Goal: Book appointment/travel/reservation

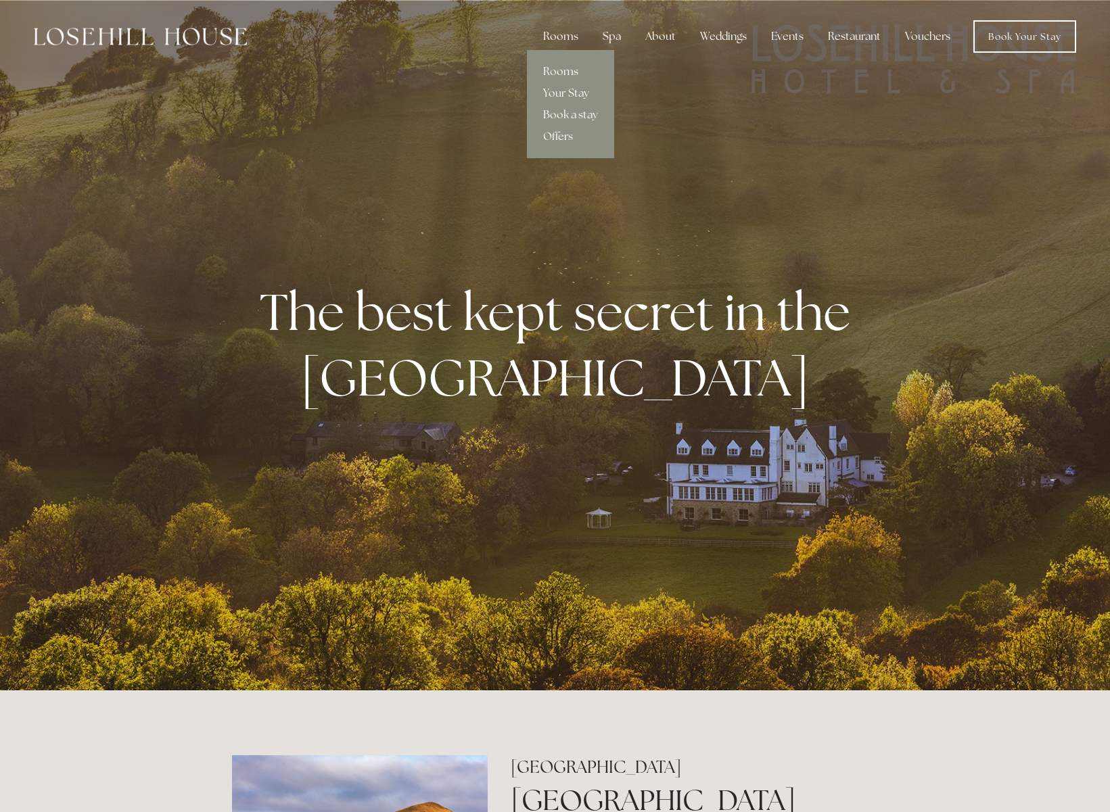
click at [563, 71] on link "Rooms" at bounding box center [570, 72] width 87 height 22
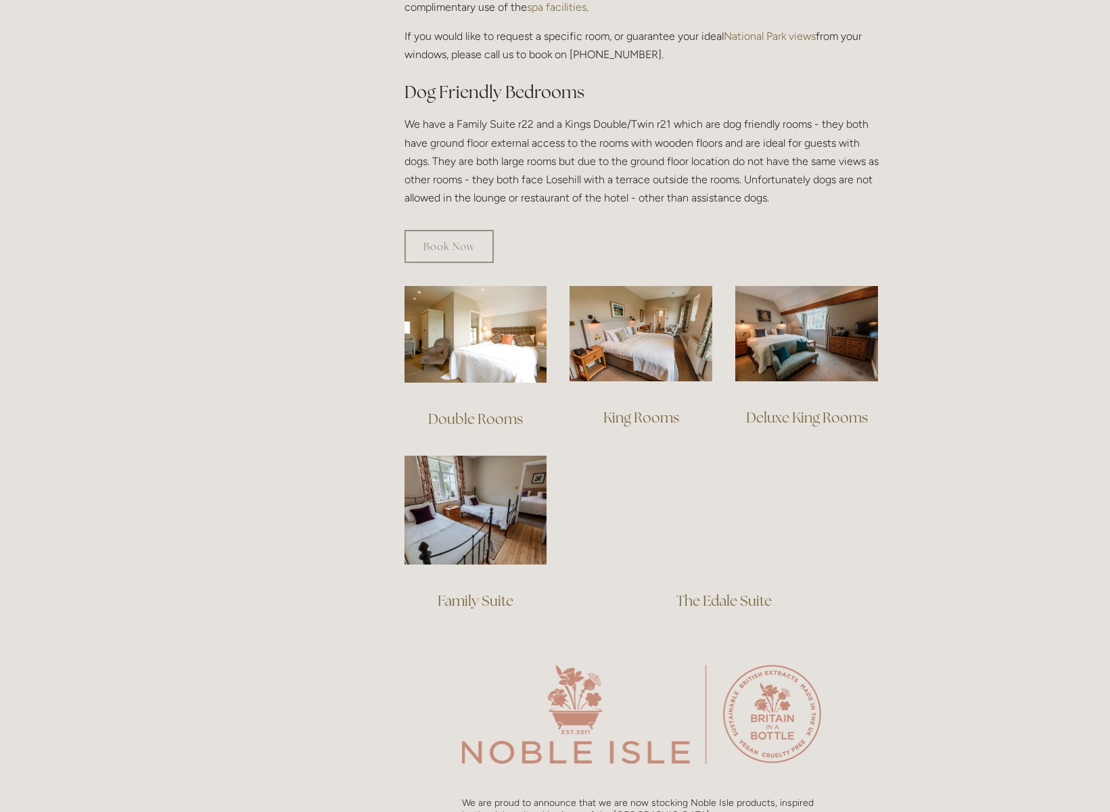
scroll to position [746, 0]
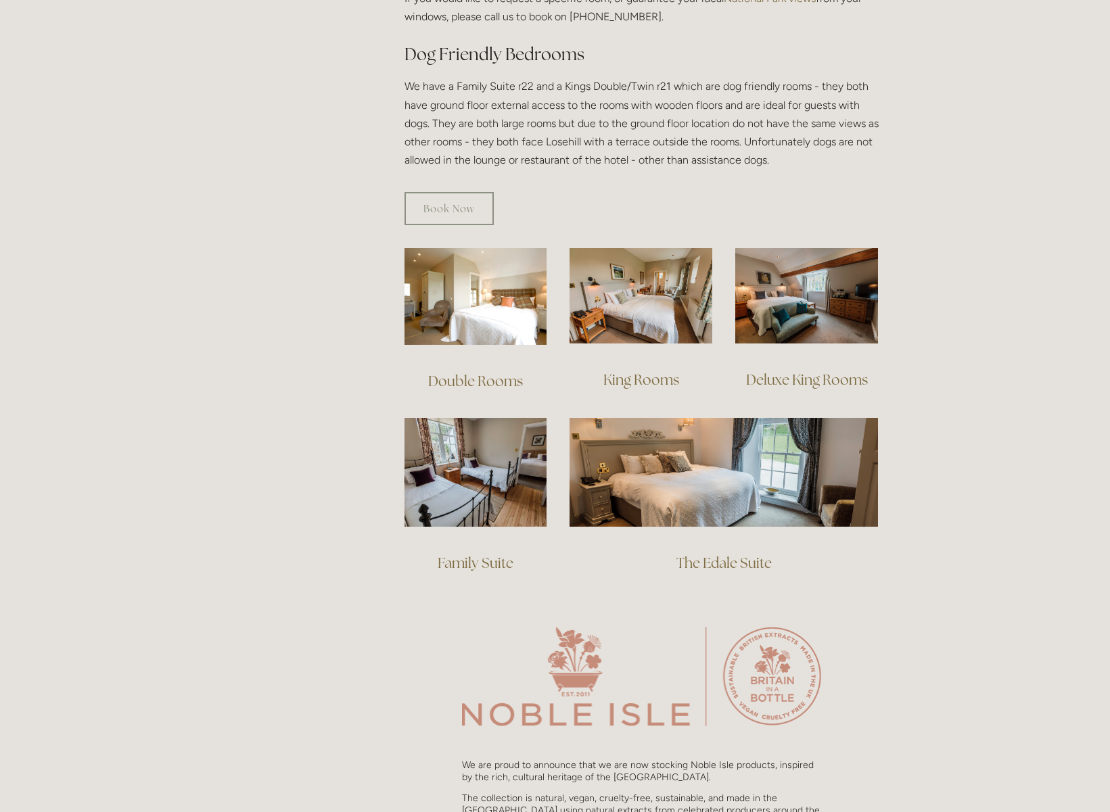
click at [483, 554] on link "Family Suite" at bounding box center [476, 563] width 76 height 18
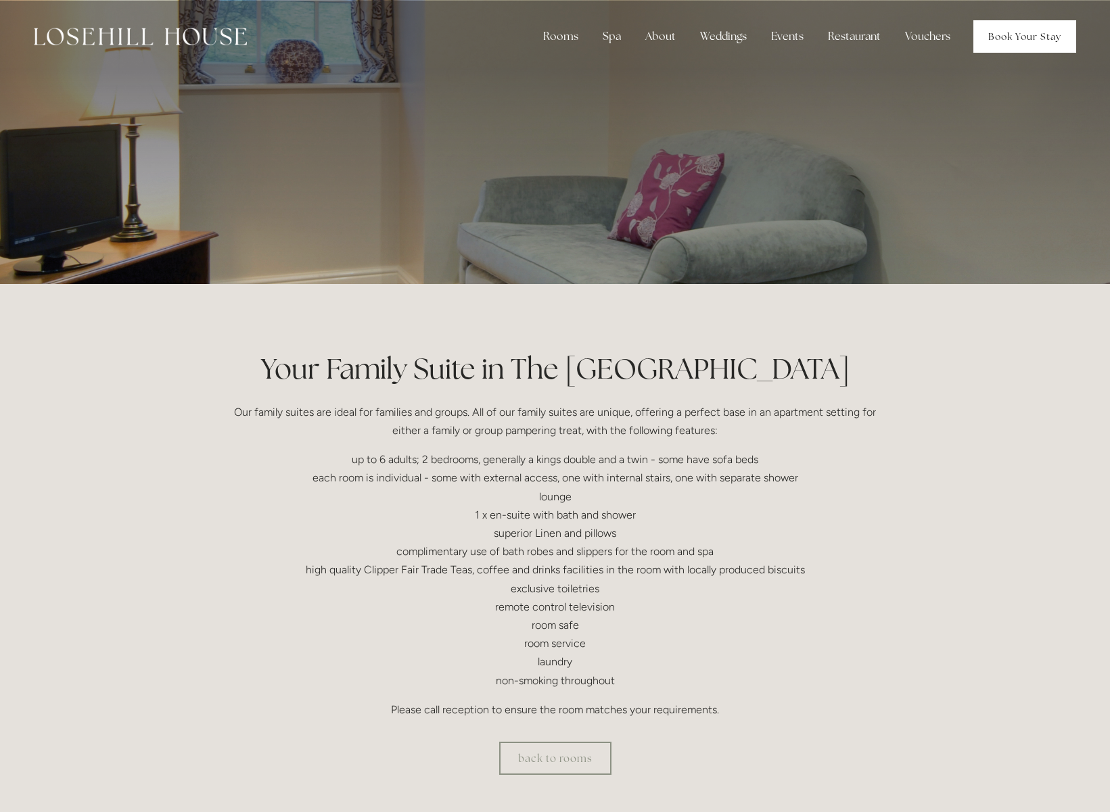
click at [1033, 34] on link "Book Your Stay" at bounding box center [1024, 36] width 103 height 32
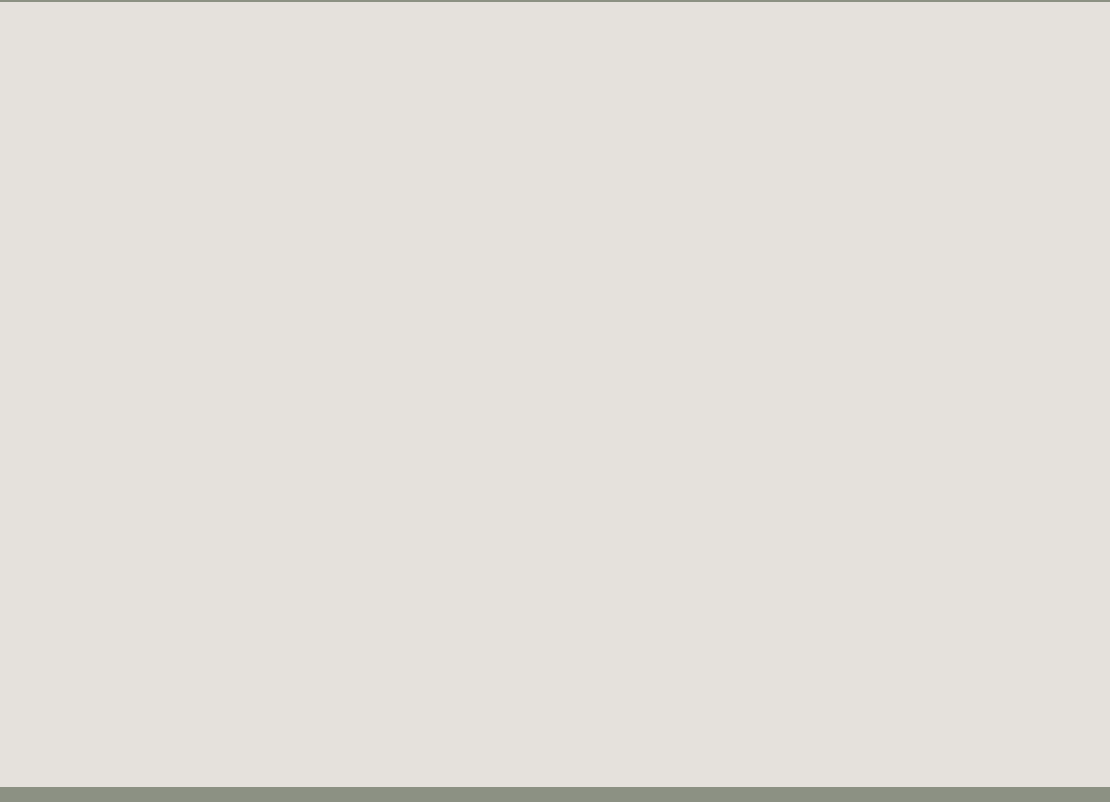
scroll to position [74, 0]
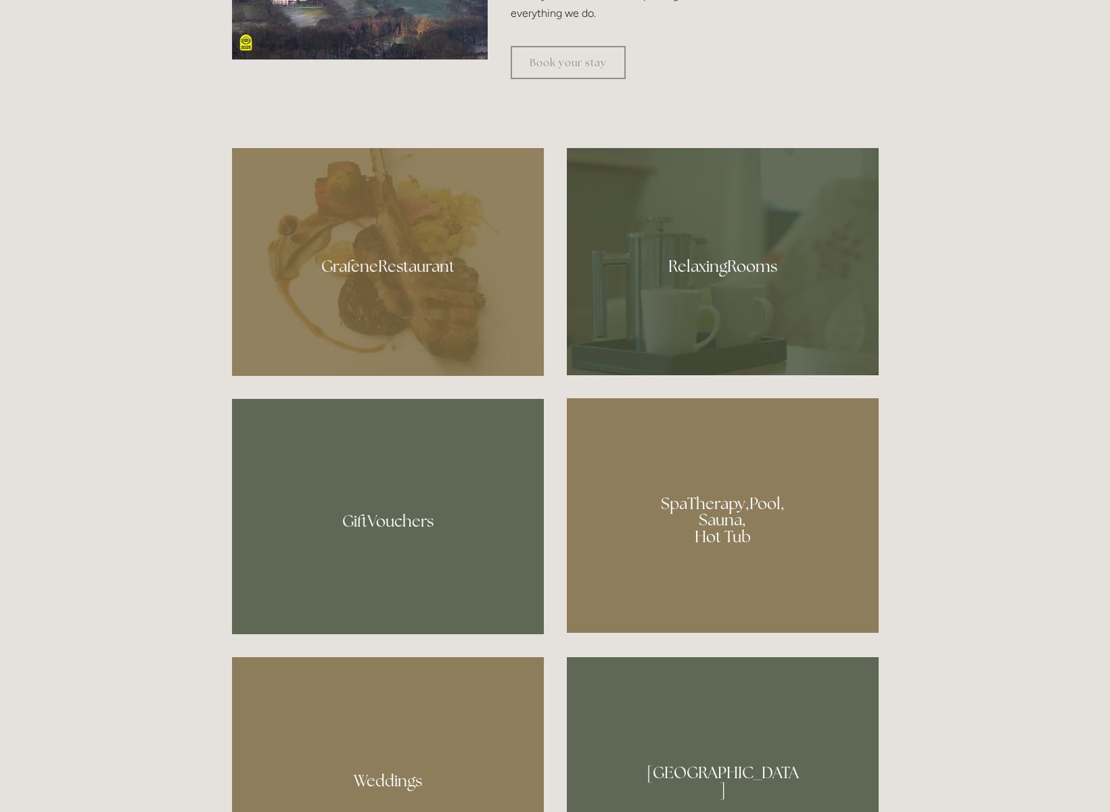
scroll to position [956, 0]
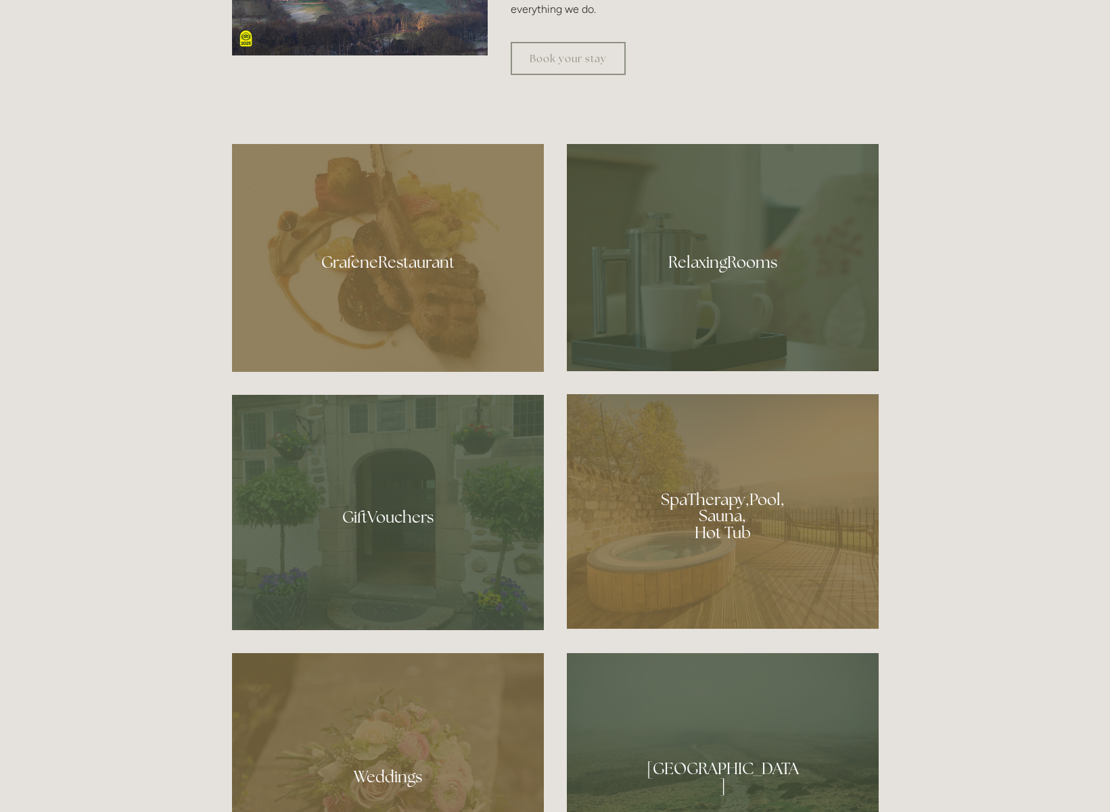
click at [709, 260] on div at bounding box center [723, 257] width 312 height 227
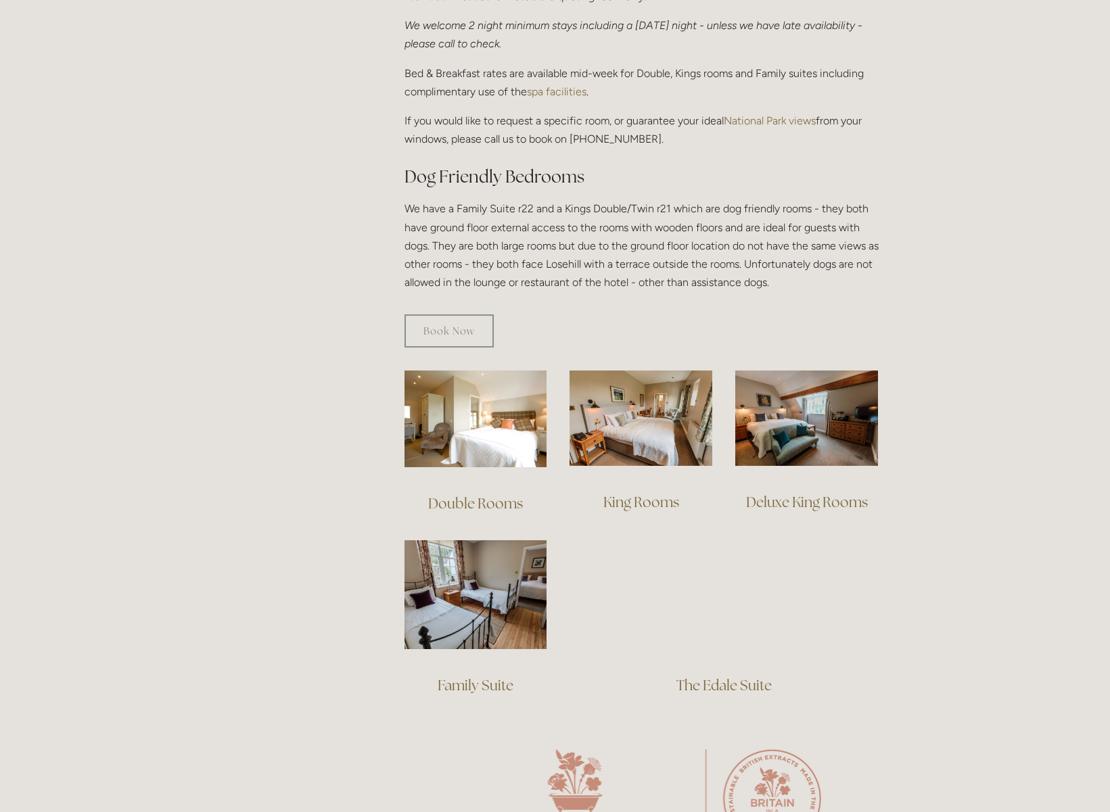
scroll to position [638, 0]
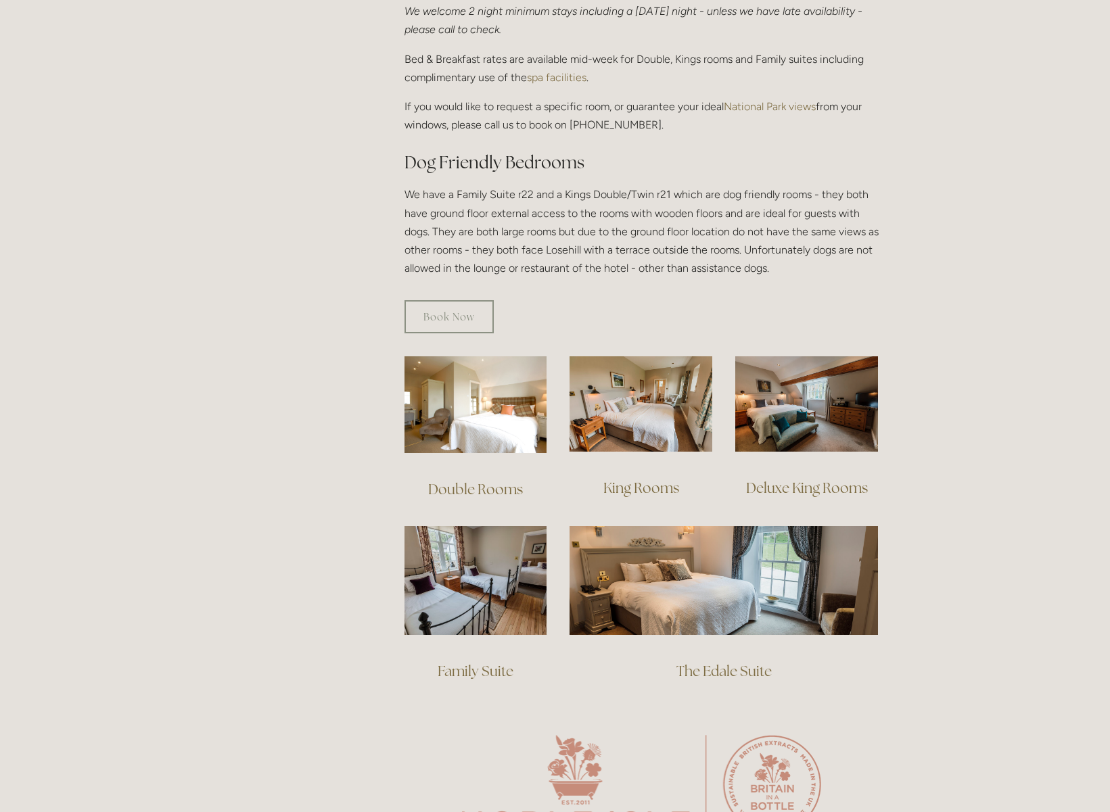
click at [400, 573] on div at bounding box center [476, 581] width 166 height 132
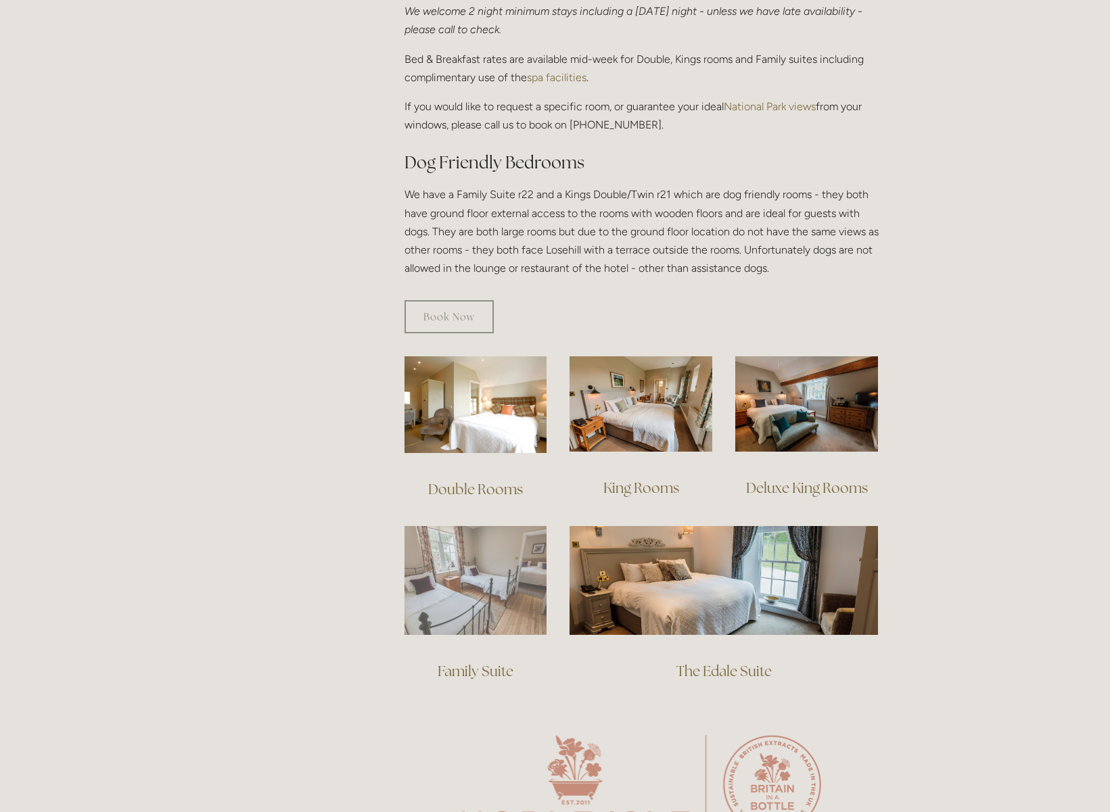
click at [437, 566] on img at bounding box center [475, 580] width 143 height 109
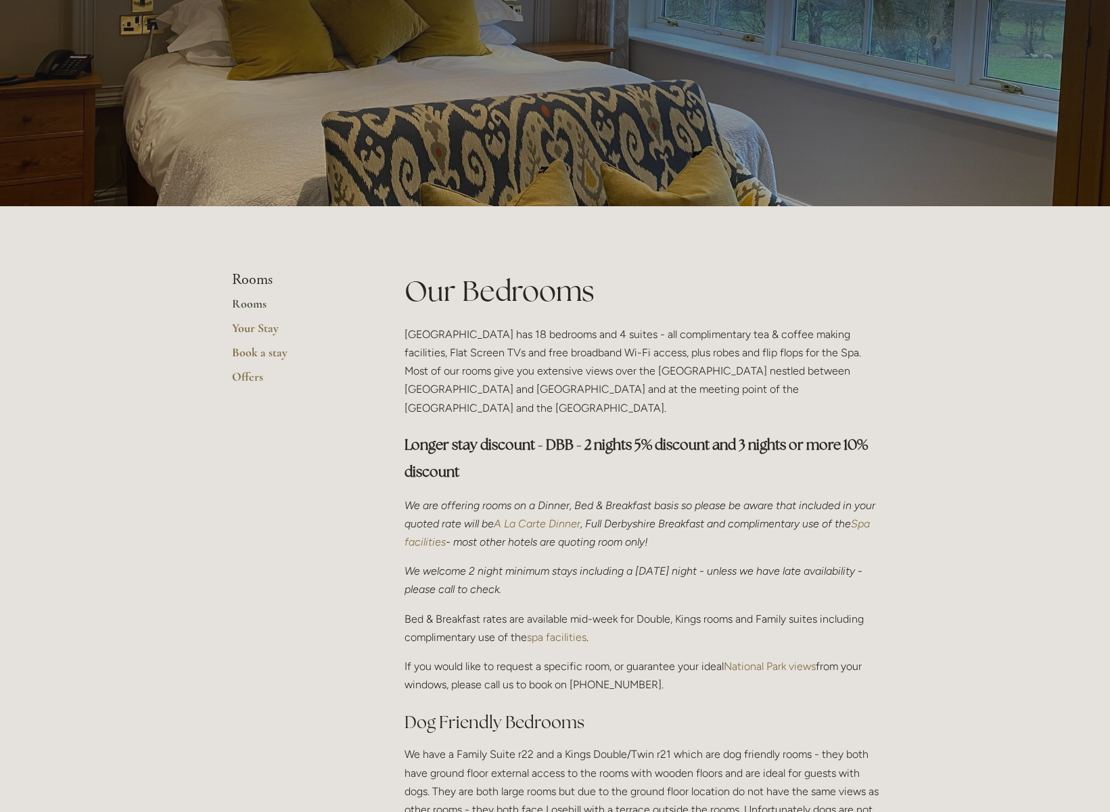
scroll to position [0, 0]
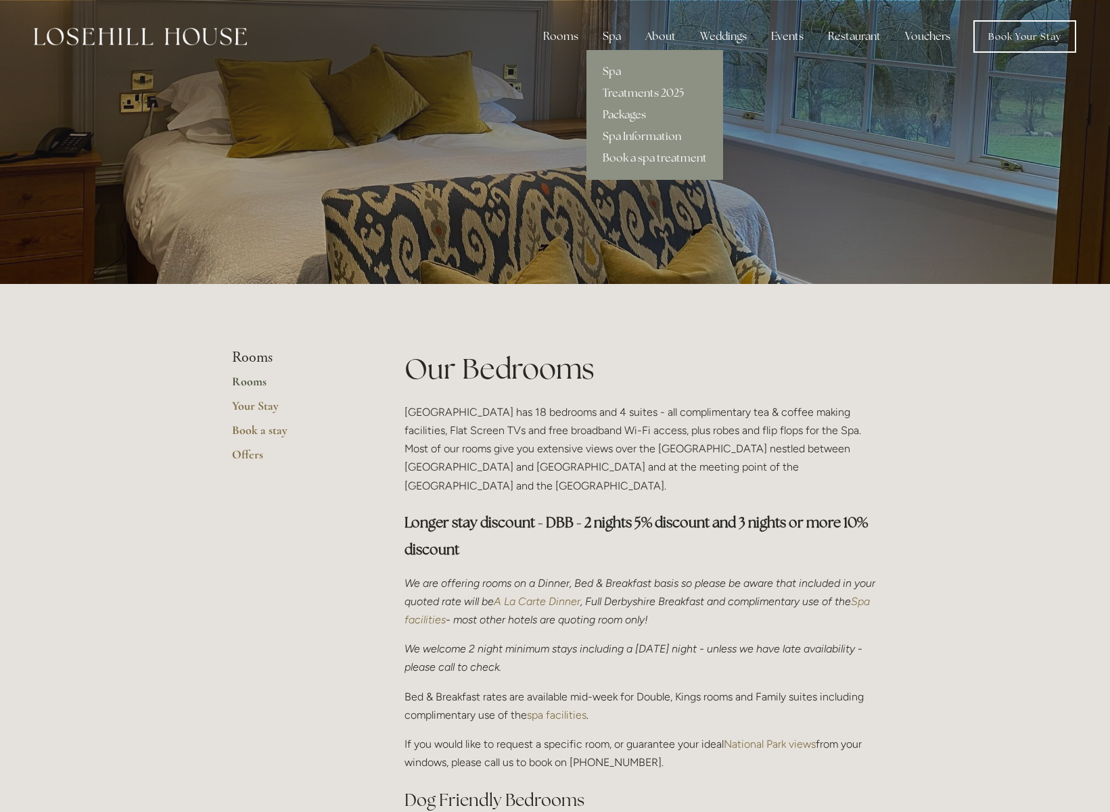
click at [616, 36] on div "Spa" at bounding box center [612, 36] width 40 height 27
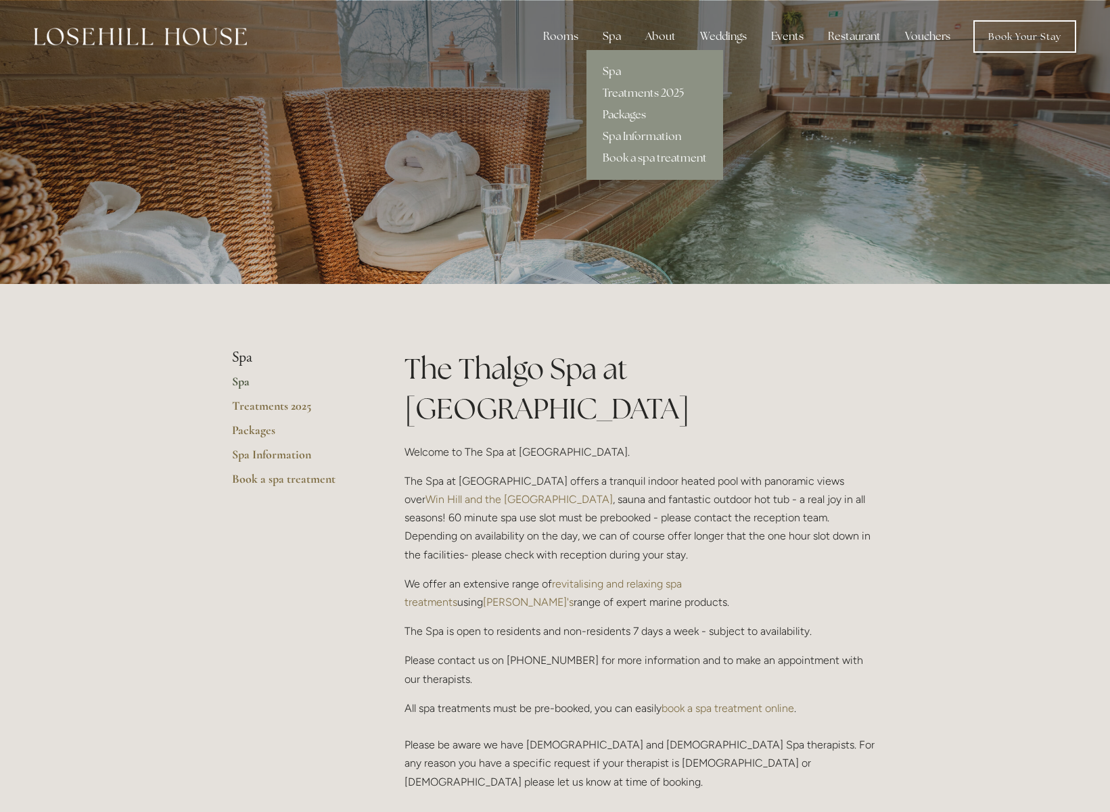
click at [618, 72] on link "Spa" at bounding box center [654, 72] width 137 height 22
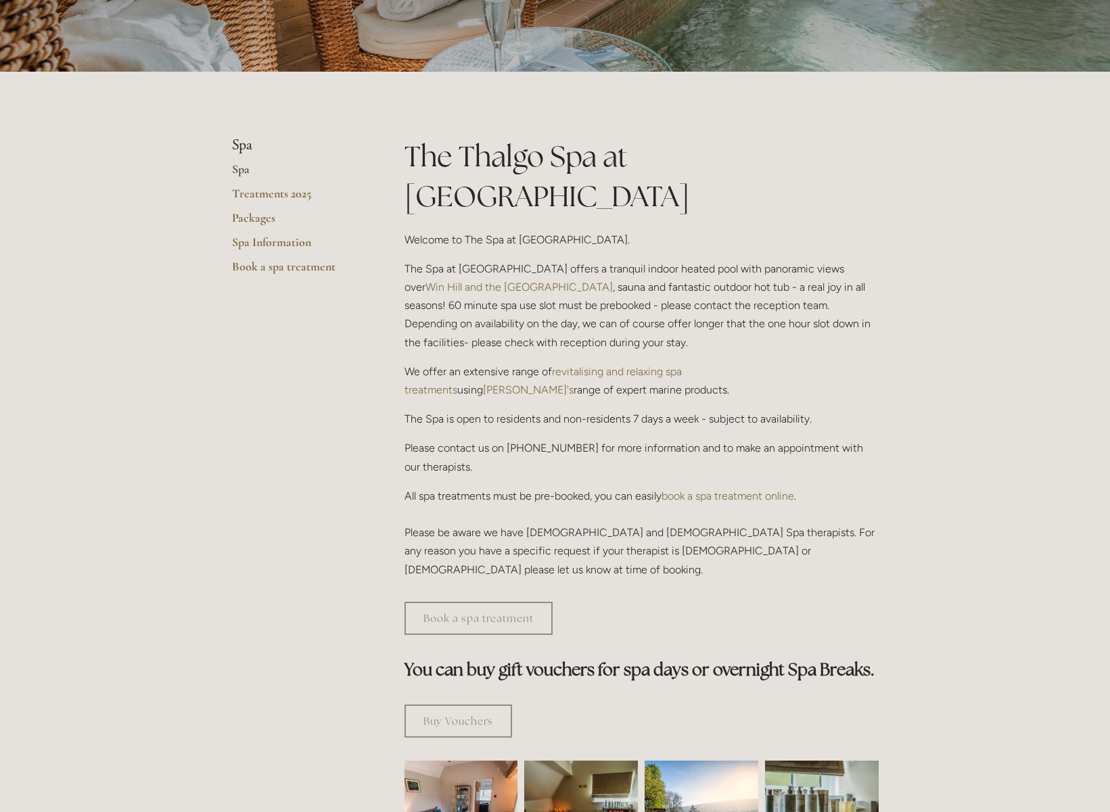
scroll to position [214, 0]
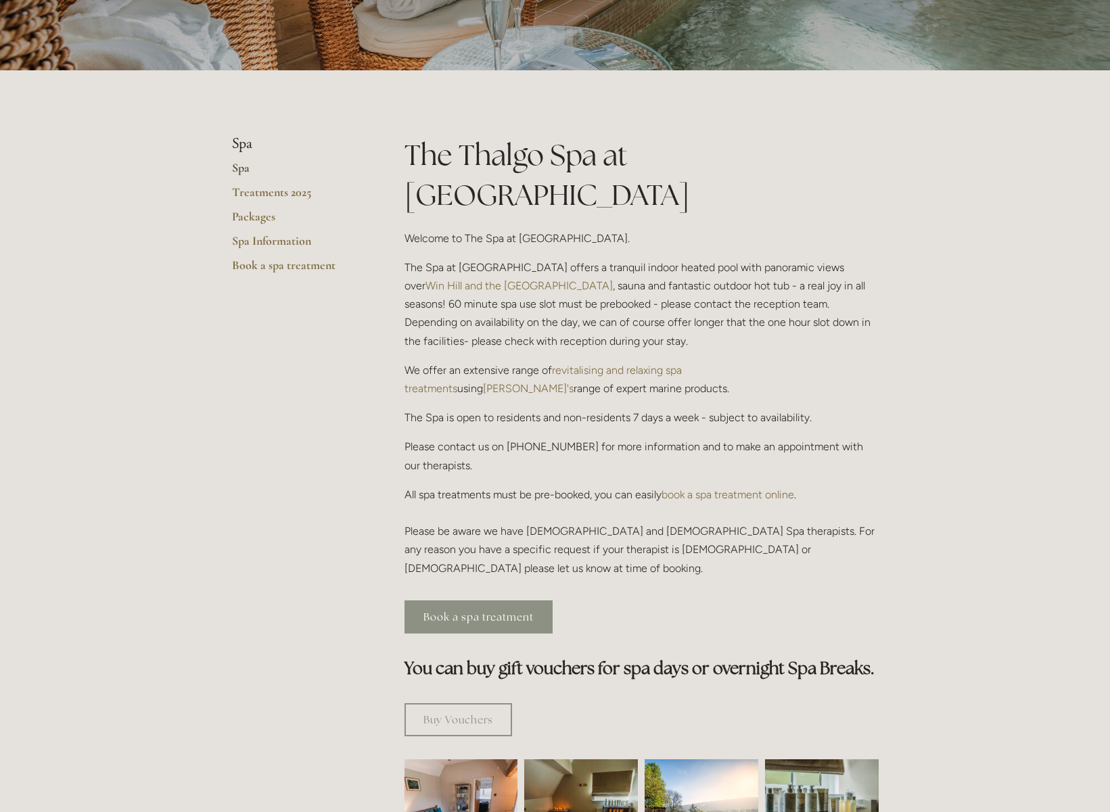
click at [479, 601] on link "Book a spa treatment" at bounding box center [478, 617] width 148 height 33
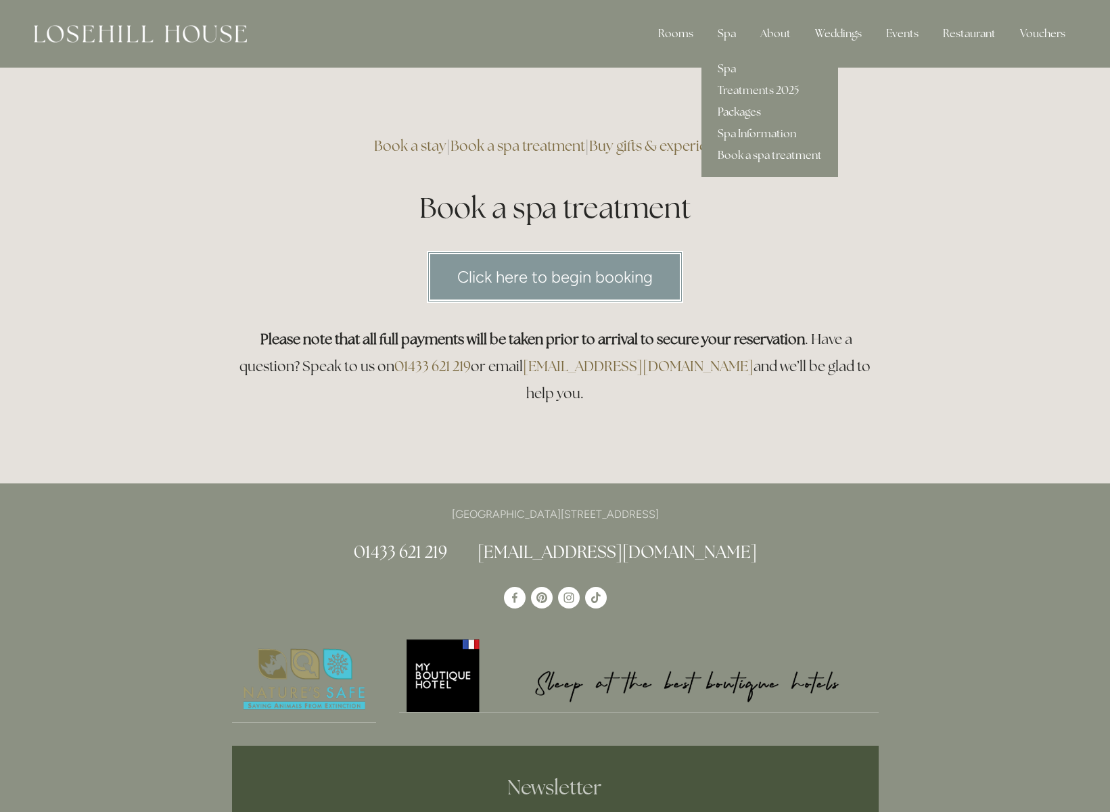
click at [755, 109] on link "Packages" at bounding box center [769, 112] width 137 height 22
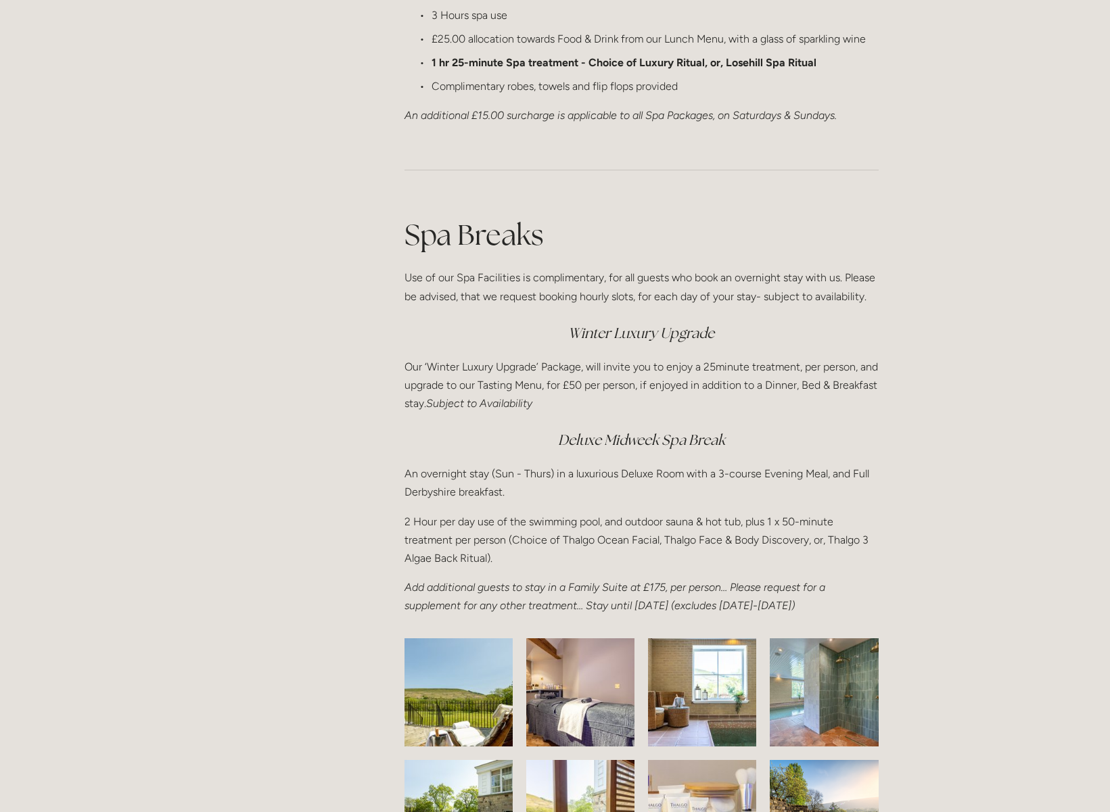
scroll to position [1825, 0]
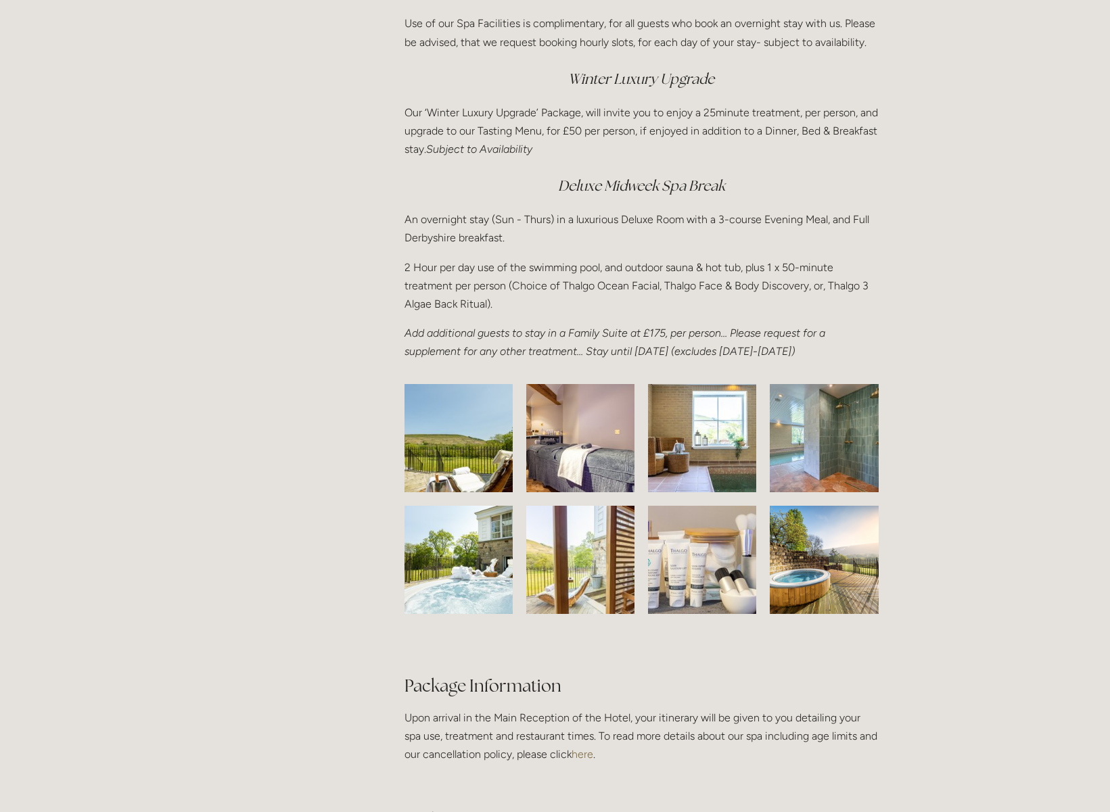
click at [452, 462] on img at bounding box center [458, 438] width 170 height 108
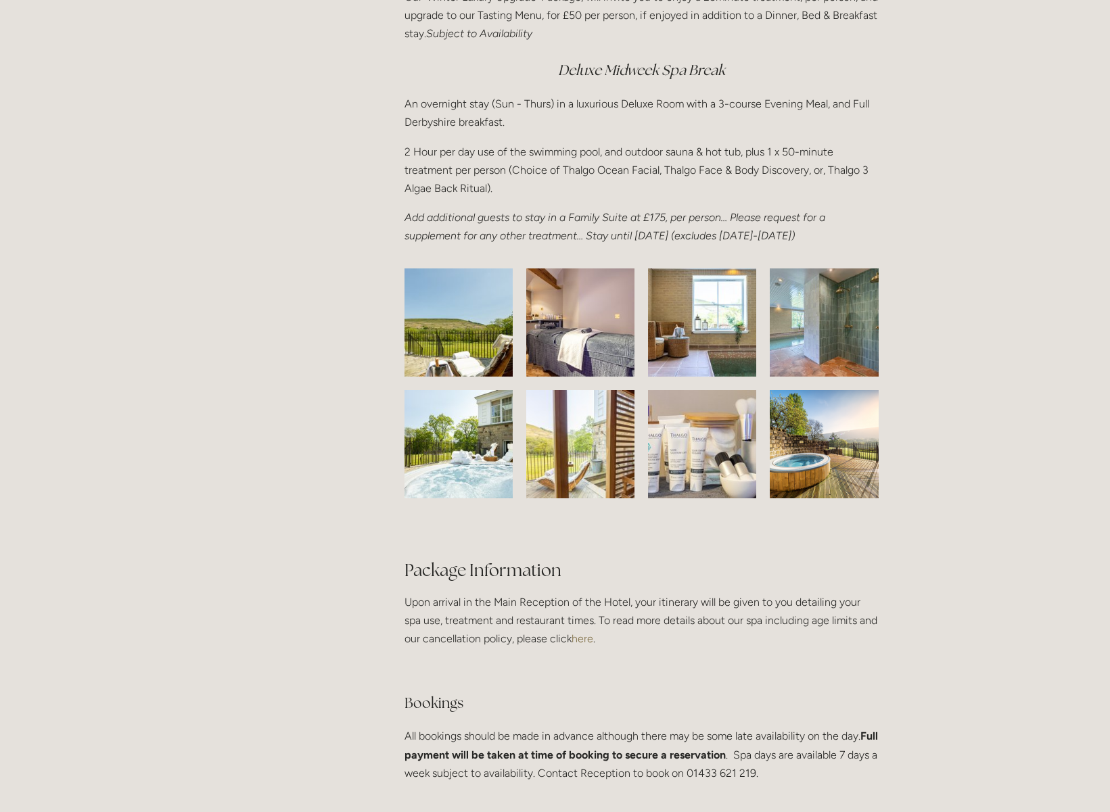
scroll to position [2068, 0]
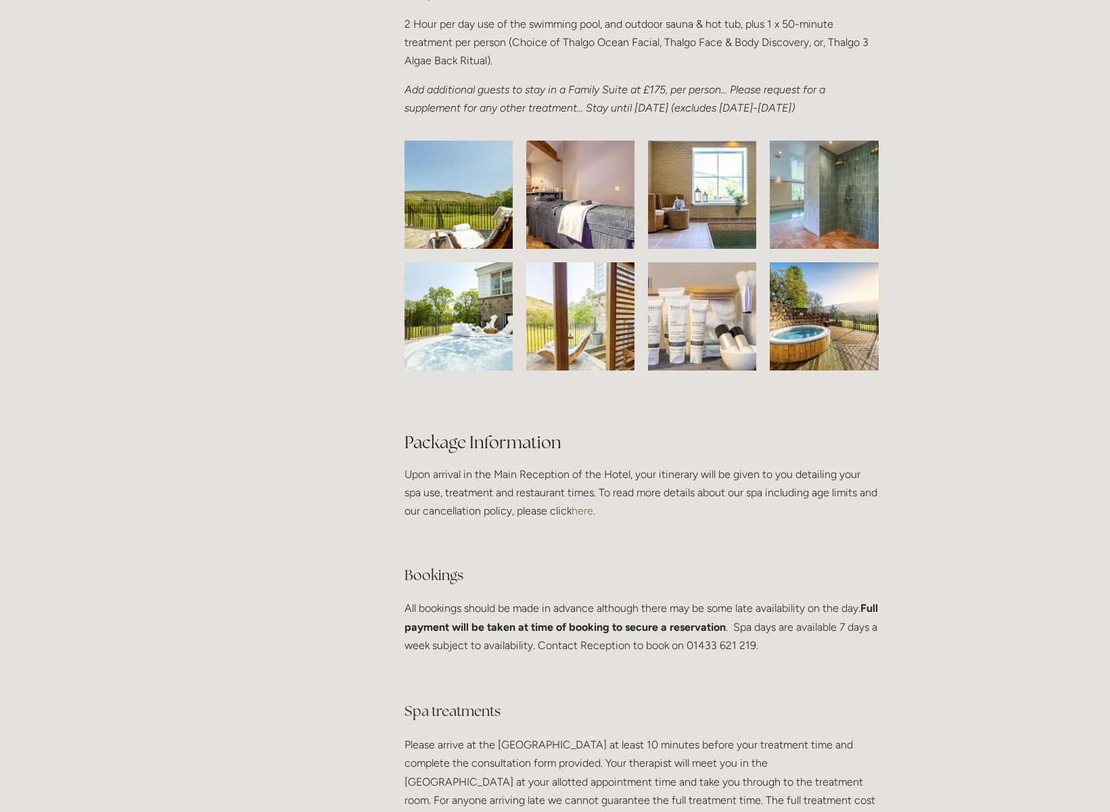
click at [817, 229] on img at bounding box center [823, 195] width 149 height 108
click at [692, 221] on img at bounding box center [702, 195] width 162 height 108
click at [494, 311] on img at bounding box center [458, 316] width 162 height 108
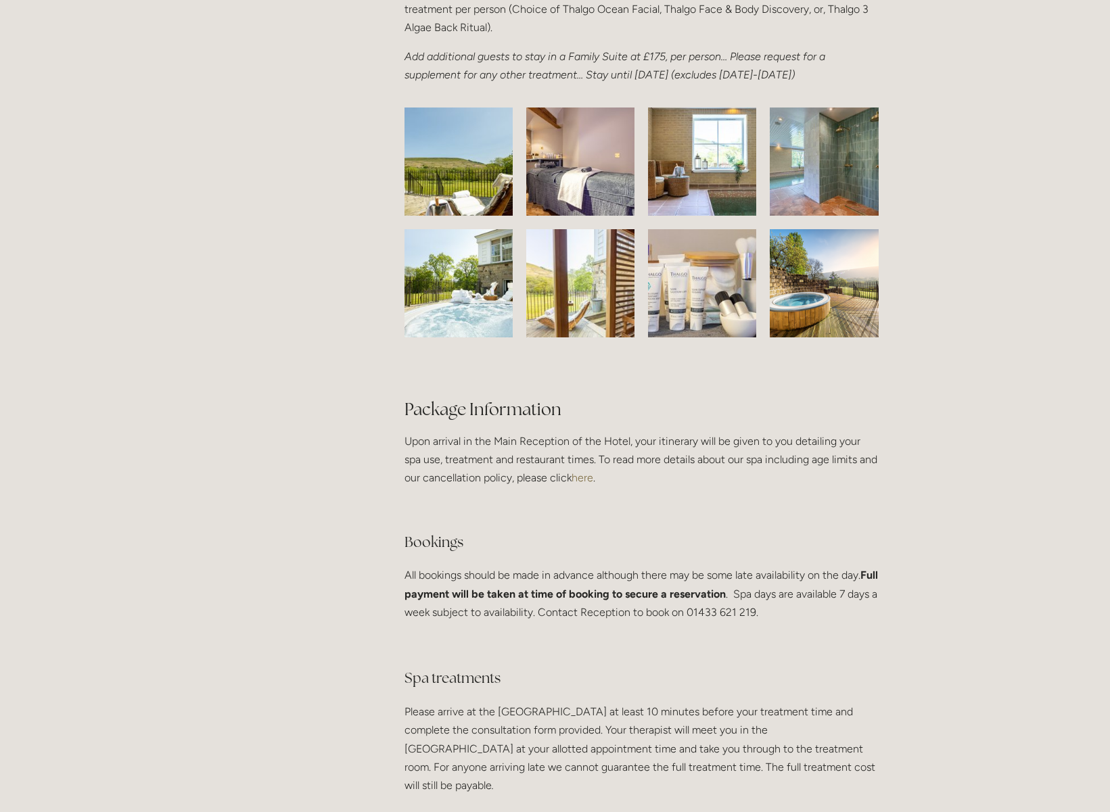
scroll to position [2309, 0]
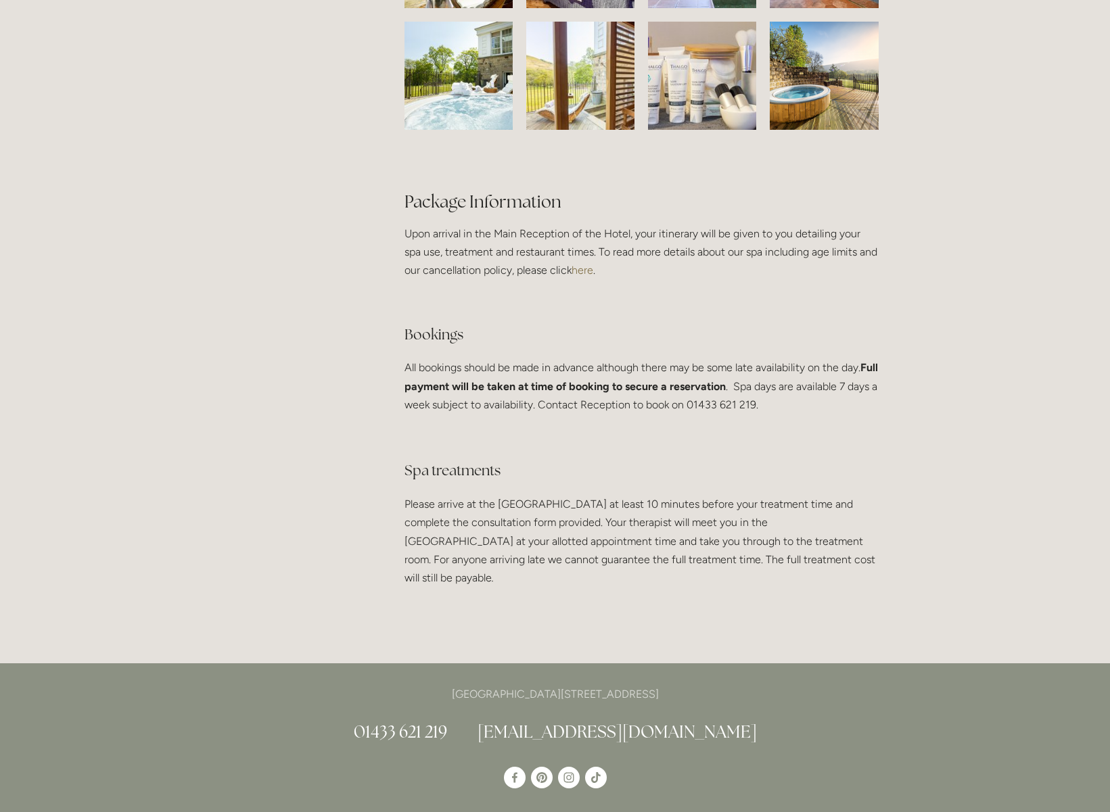
drag, startPoint x: 569, startPoint y: 517, endPoint x: 803, endPoint y: 584, distance: 243.9
click at [809, 584] on p "Please arrive at the Spa Lounge at least 10 minutes before your treatment time …" at bounding box center [641, 541] width 474 height 92
click at [802, 584] on p "Please arrive at the Spa Lounge at least 10 minutes before your treatment time …" at bounding box center [641, 541] width 474 height 92
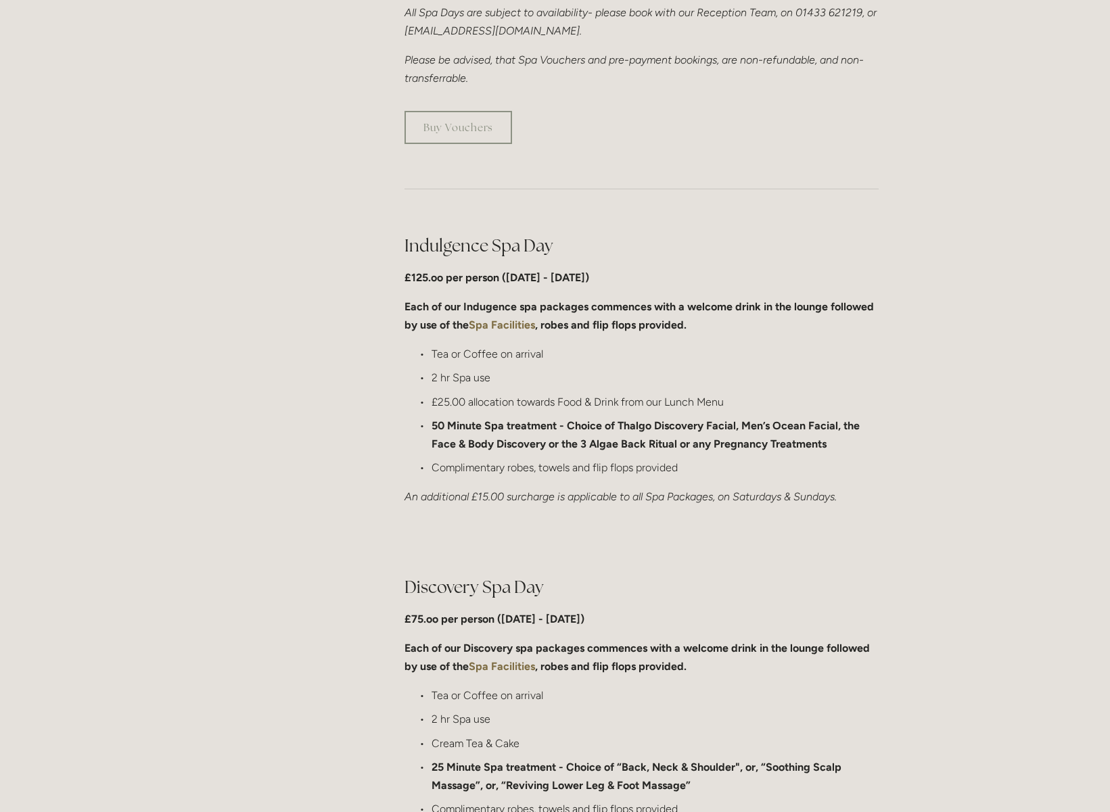
scroll to position [229, 0]
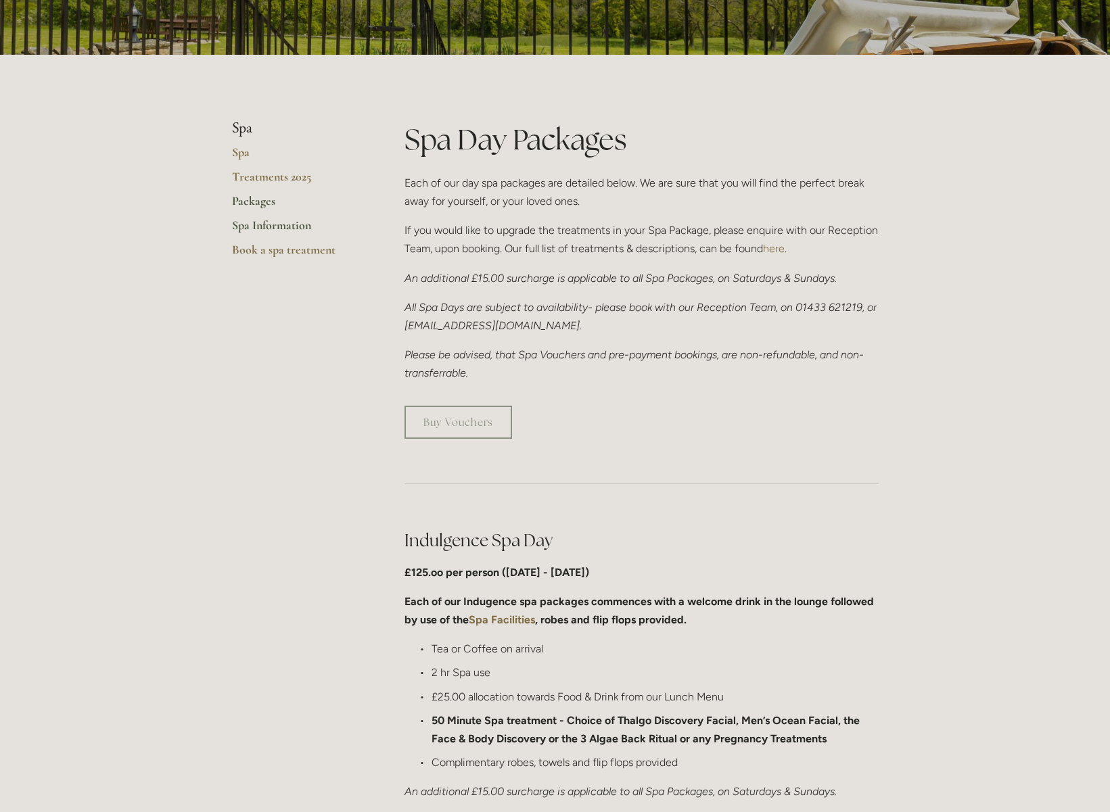
click at [274, 231] on link "Spa Information" at bounding box center [296, 230] width 129 height 24
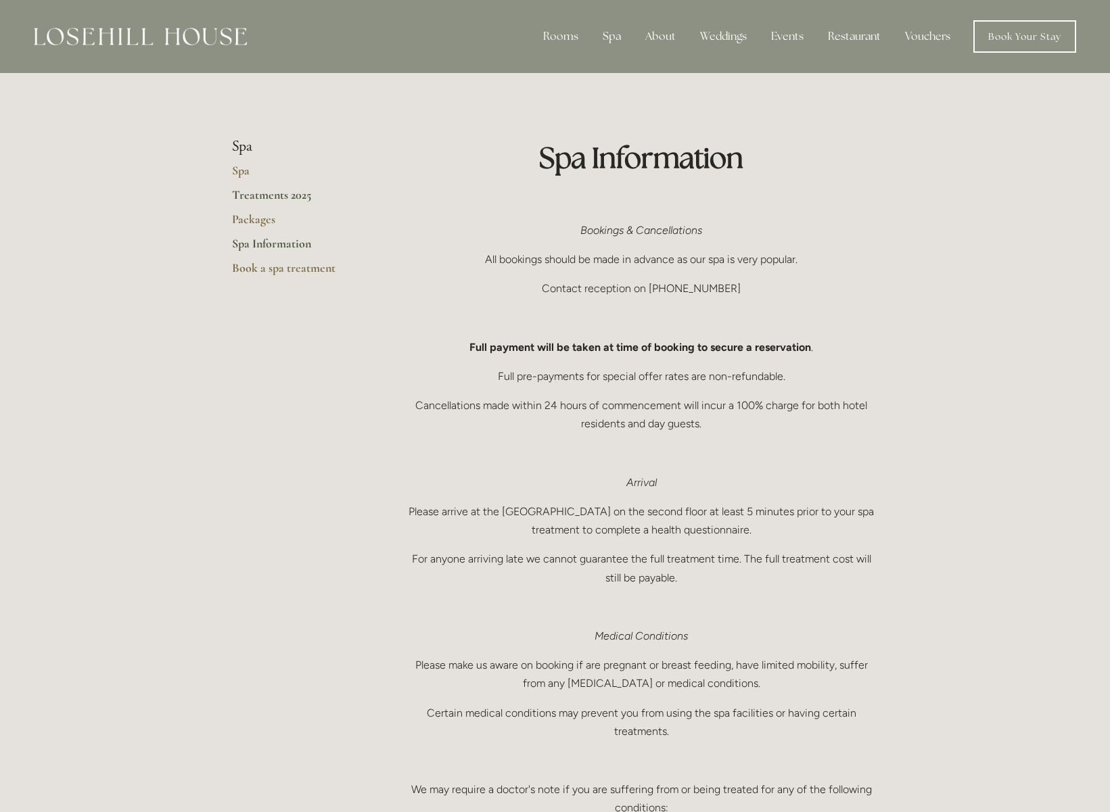
click at [273, 200] on link "Treatments 2025" at bounding box center [296, 199] width 129 height 24
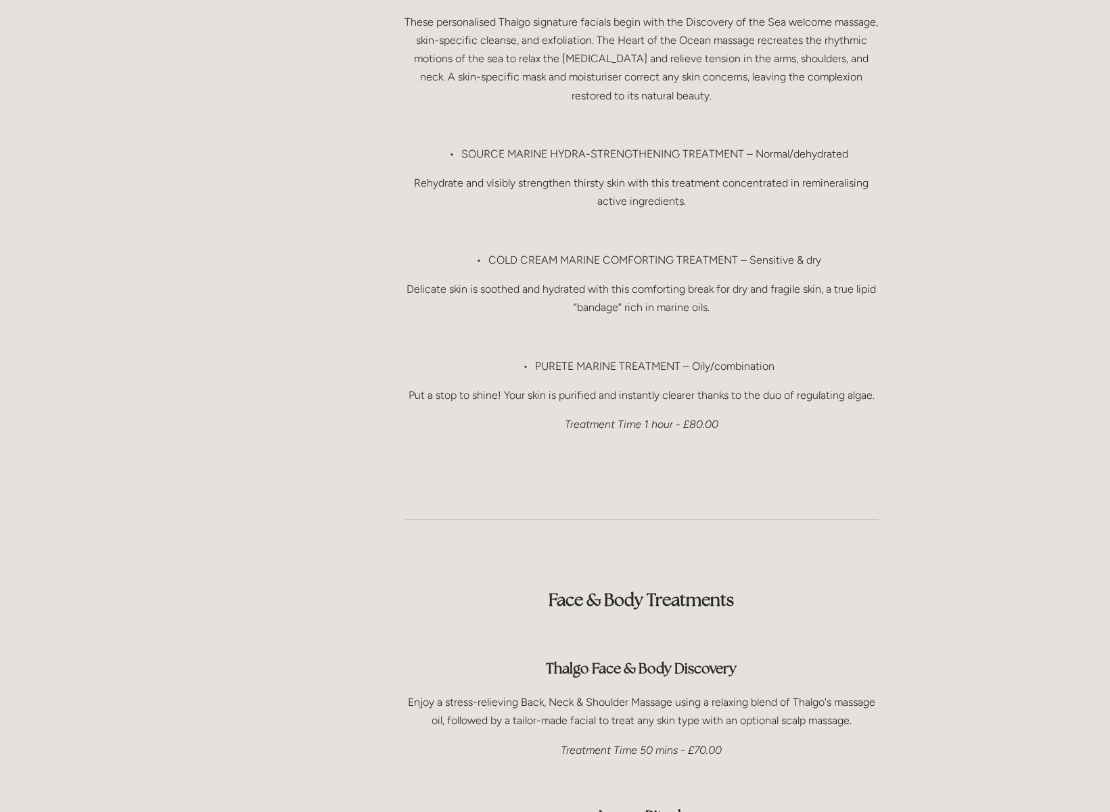
scroll to position [1564, 0]
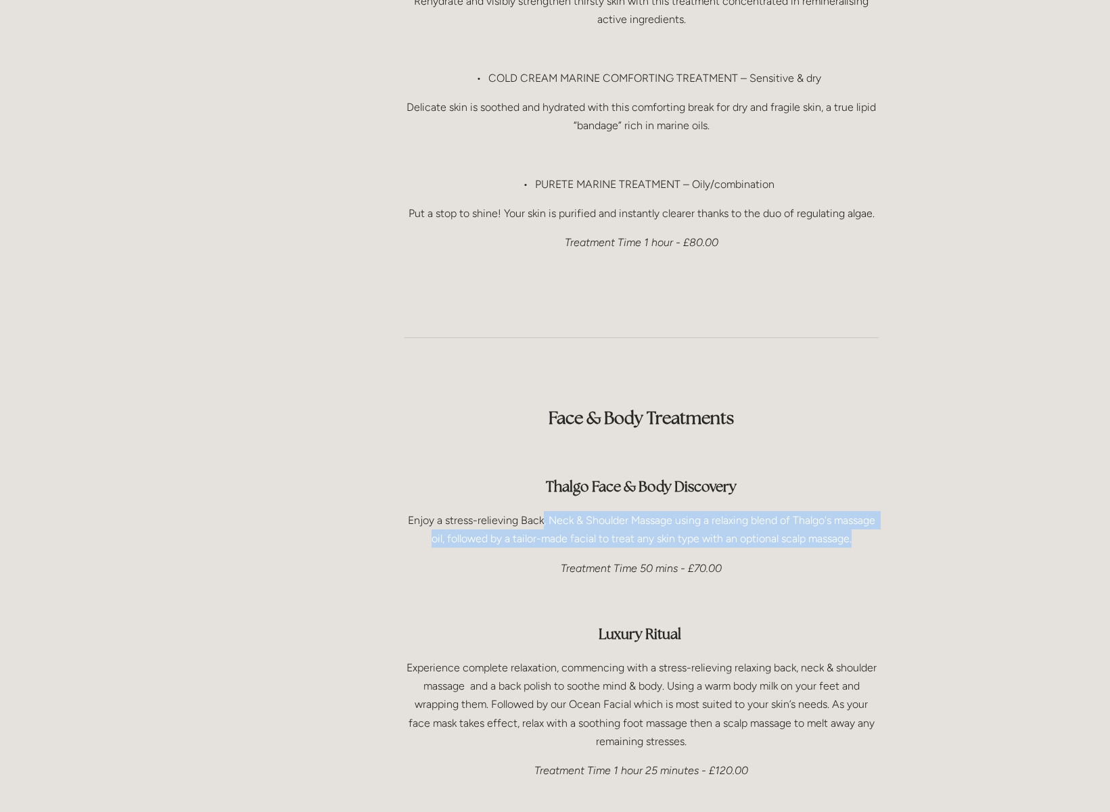
drag, startPoint x: 541, startPoint y: 479, endPoint x: 829, endPoint y: 507, distance: 289.5
click at [863, 511] on p "Enjoy a stress-relieving Back, Neck & Shoulder Massage using a relaxing blend o…" at bounding box center [641, 529] width 474 height 37
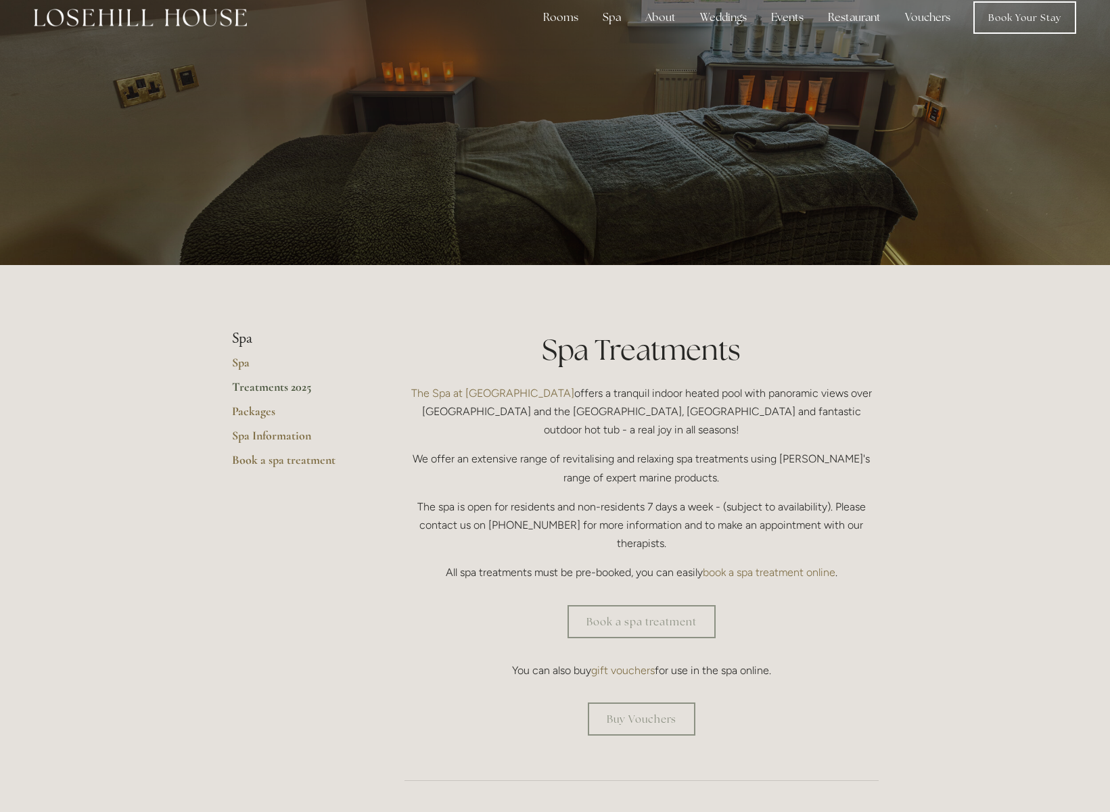
scroll to position [0, 0]
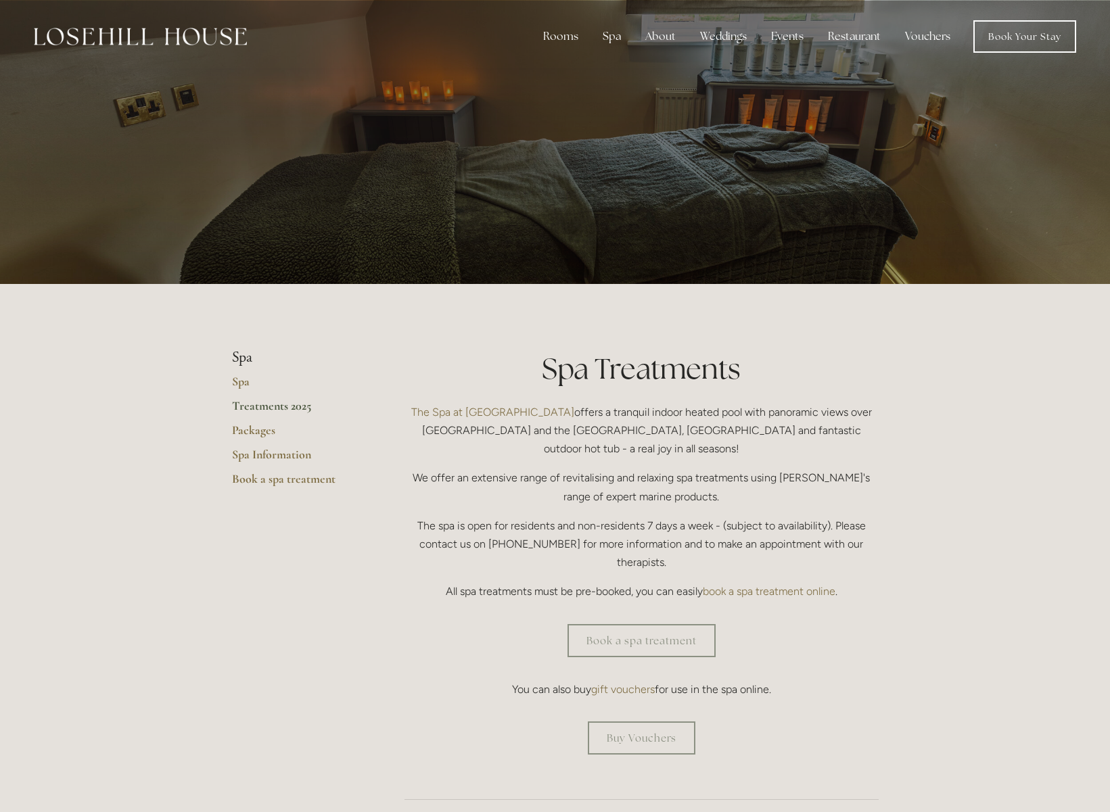
click at [925, 36] on link "Vouchers" at bounding box center [927, 36] width 67 height 27
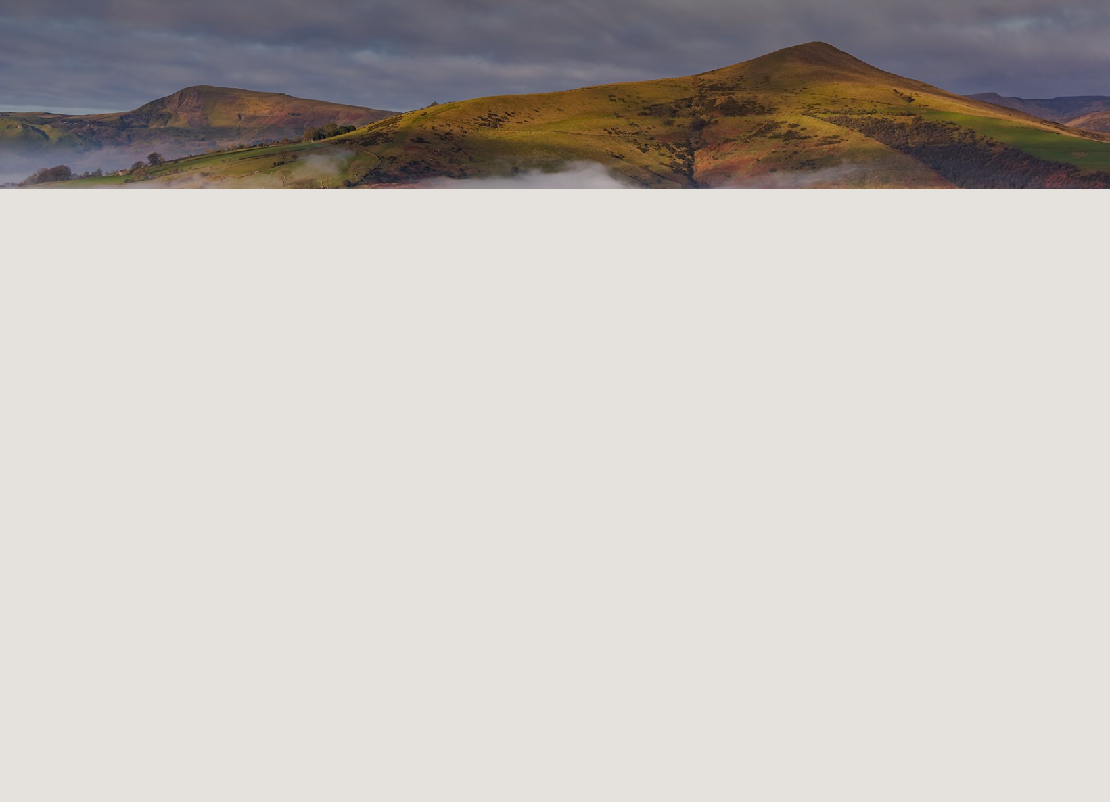
scroll to position [8, 0]
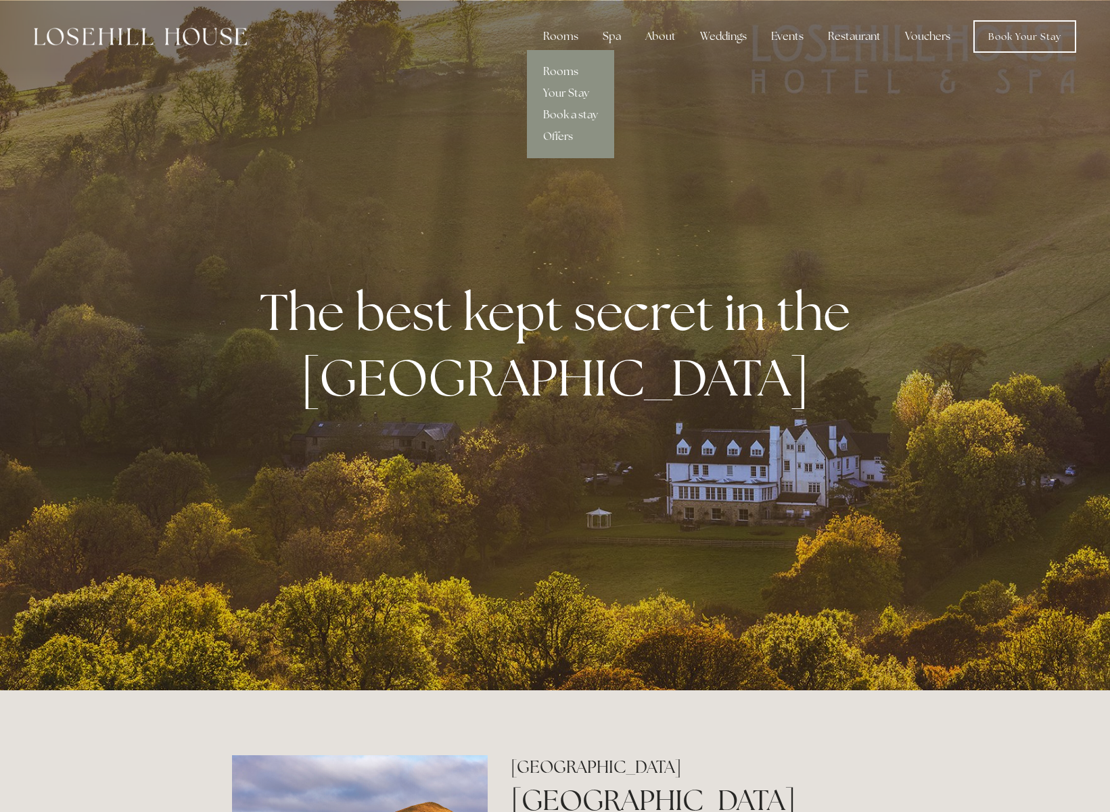
click at [561, 69] on link "Rooms" at bounding box center [570, 72] width 87 height 22
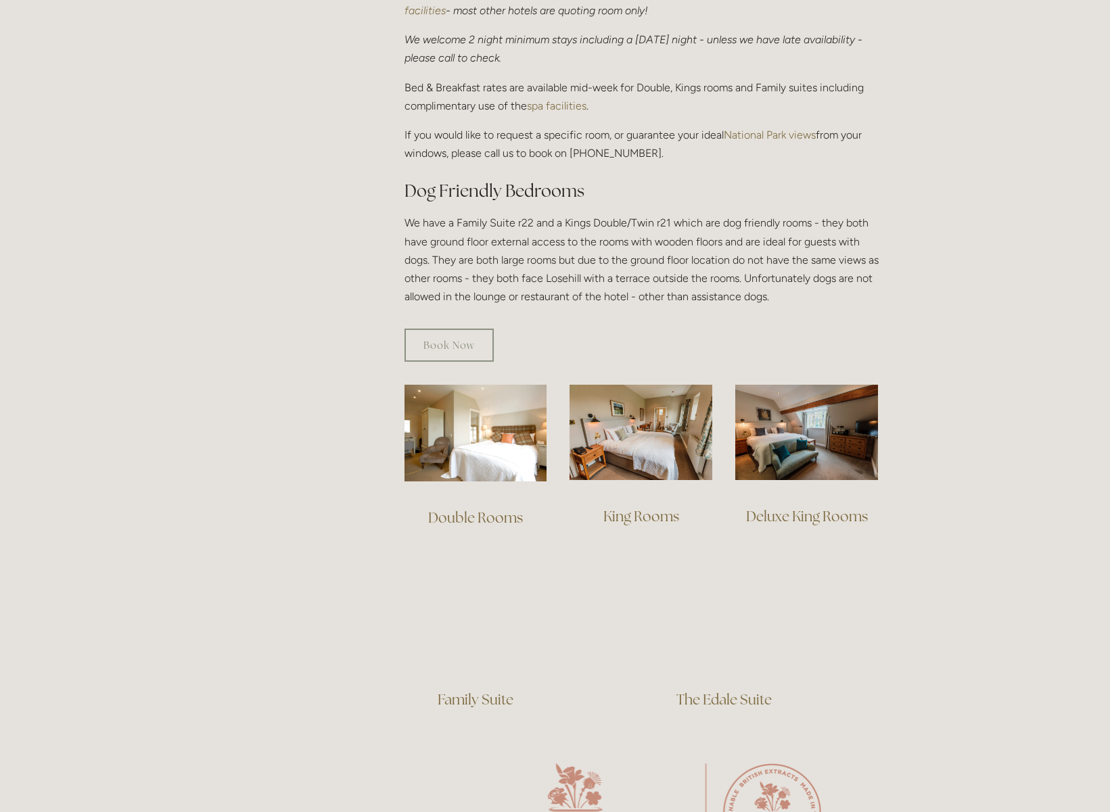
scroll to position [668, 0]
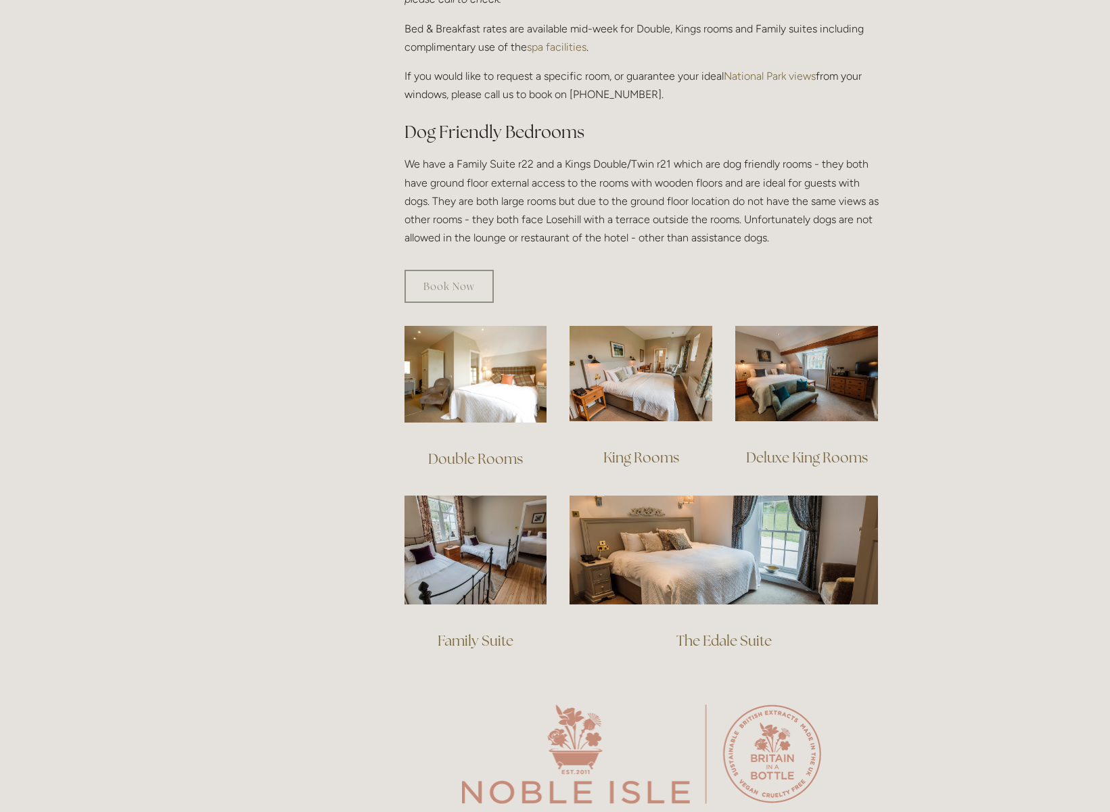
click at [496, 554] on html "Rooms Rooms Your Stay Book a stay Offers Spa Spa About" at bounding box center [555, 820] width 1110 height 2976
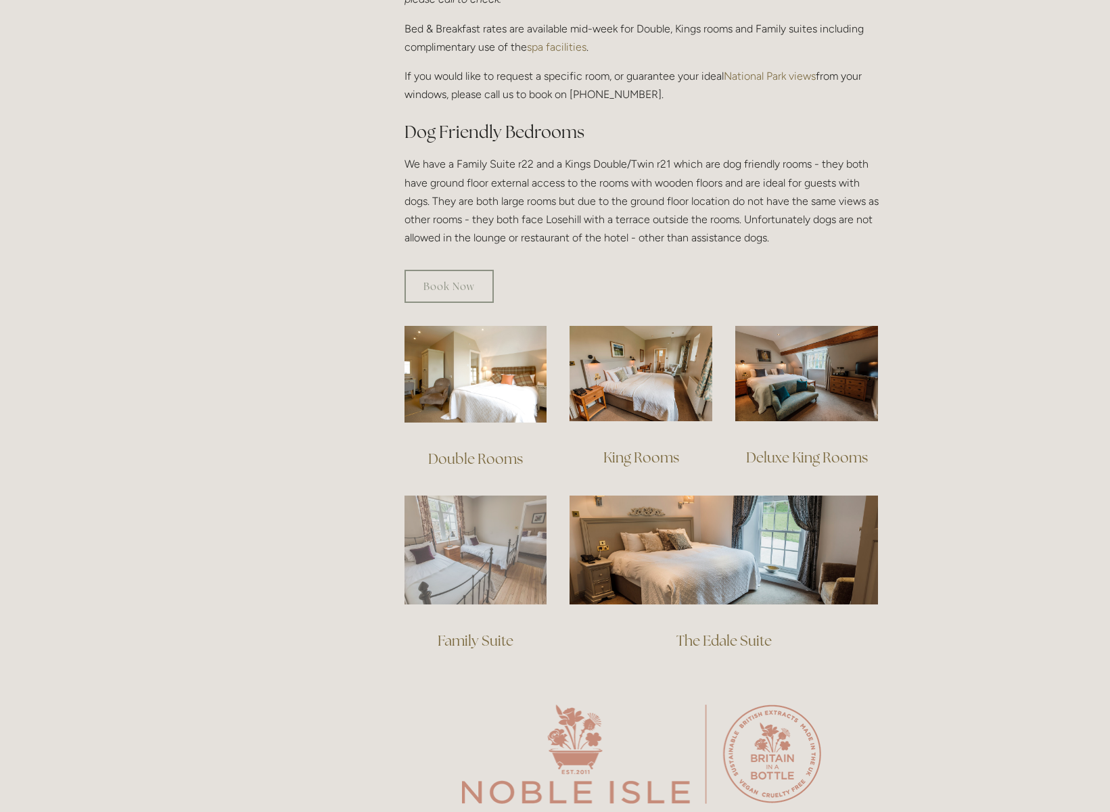
click at [496, 535] on img at bounding box center [475, 550] width 143 height 109
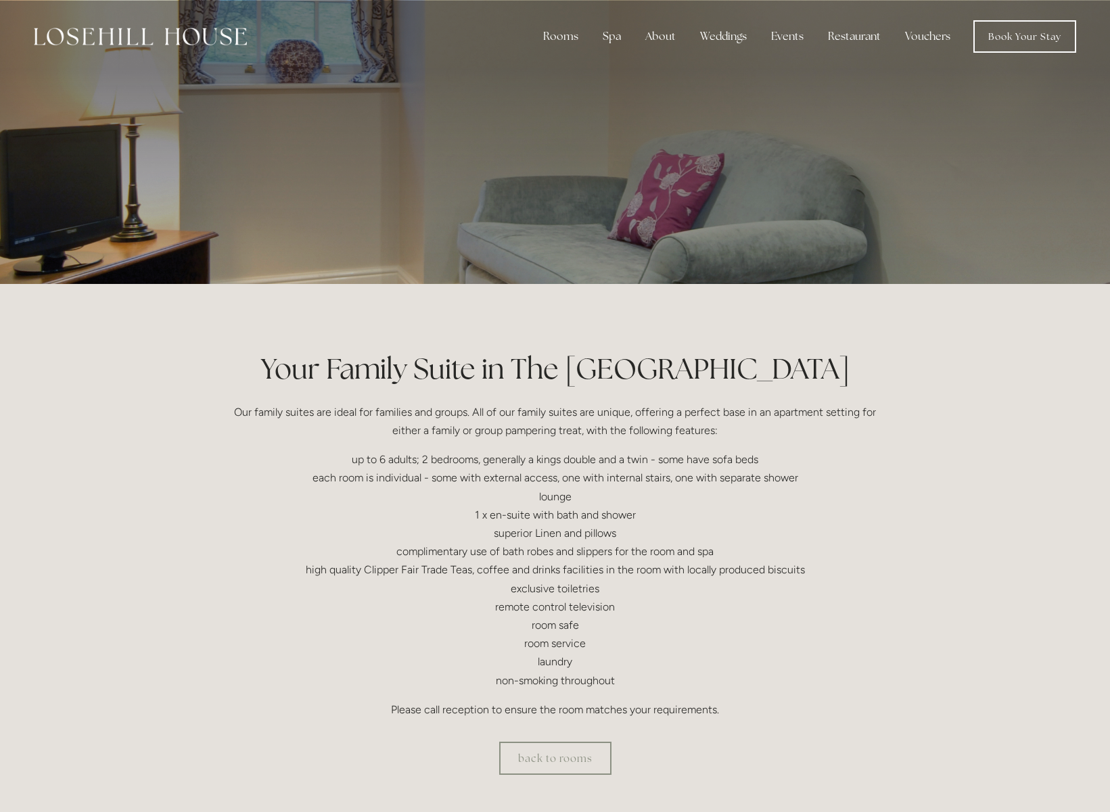
click at [596, 170] on div at bounding box center [555, 142] width 647 height 284
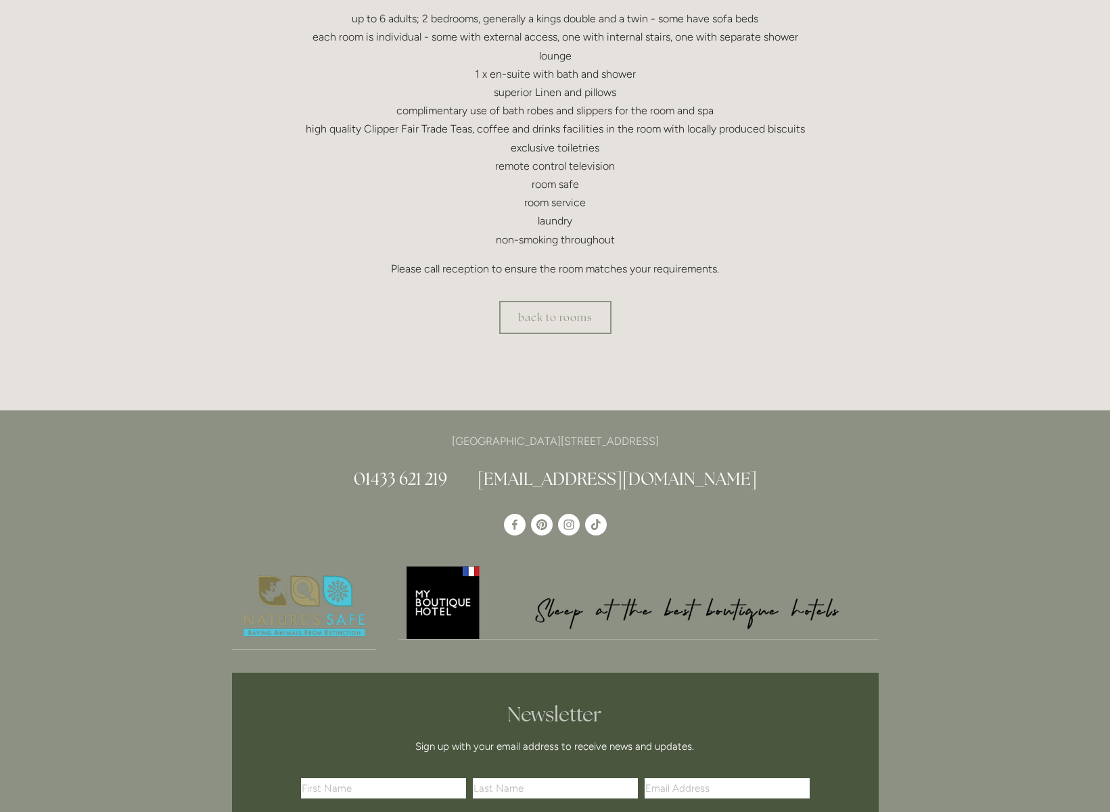
scroll to position [14, 0]
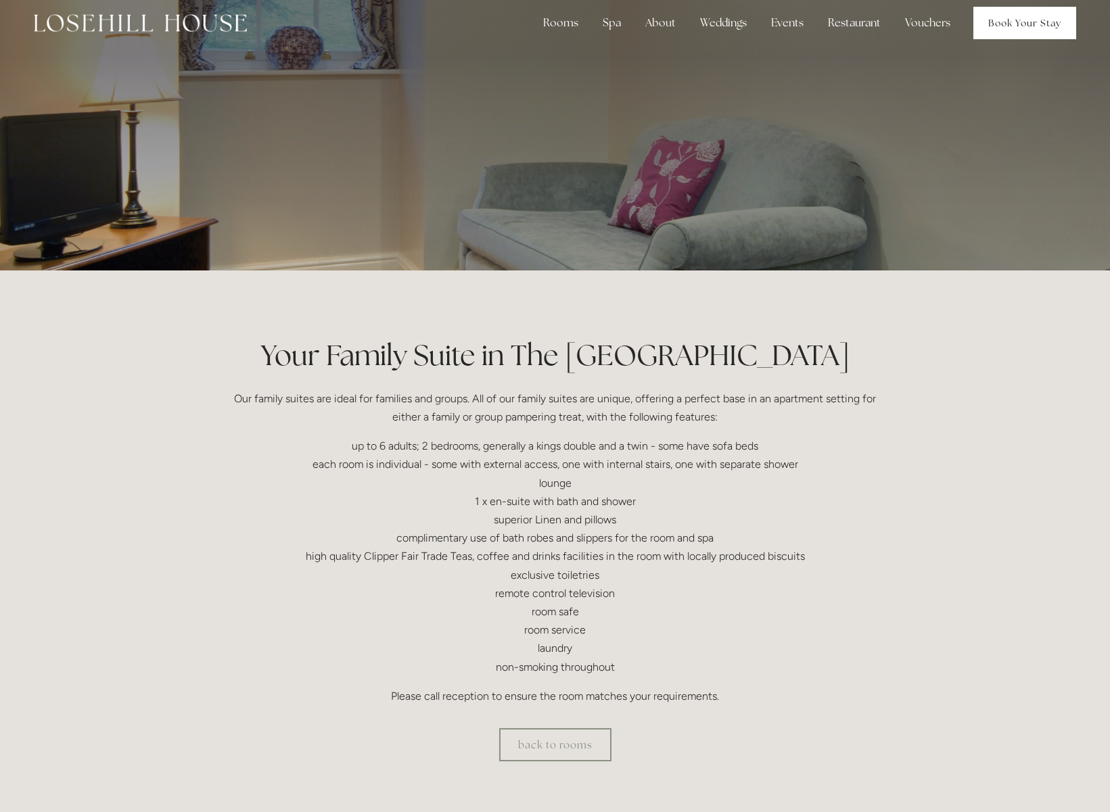
click at [1052, 26] on link "Book Your Stay" at bounding box center [1024, 23] width 103 height 32
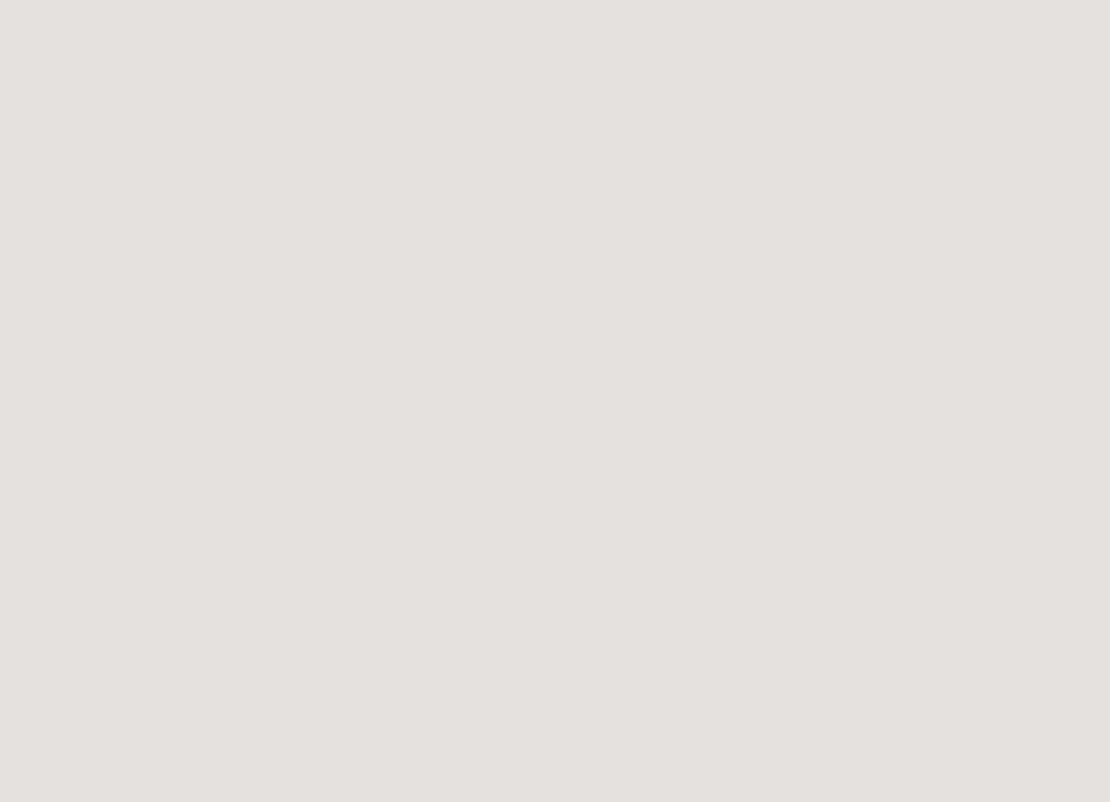
scroll to position [2218, 0]
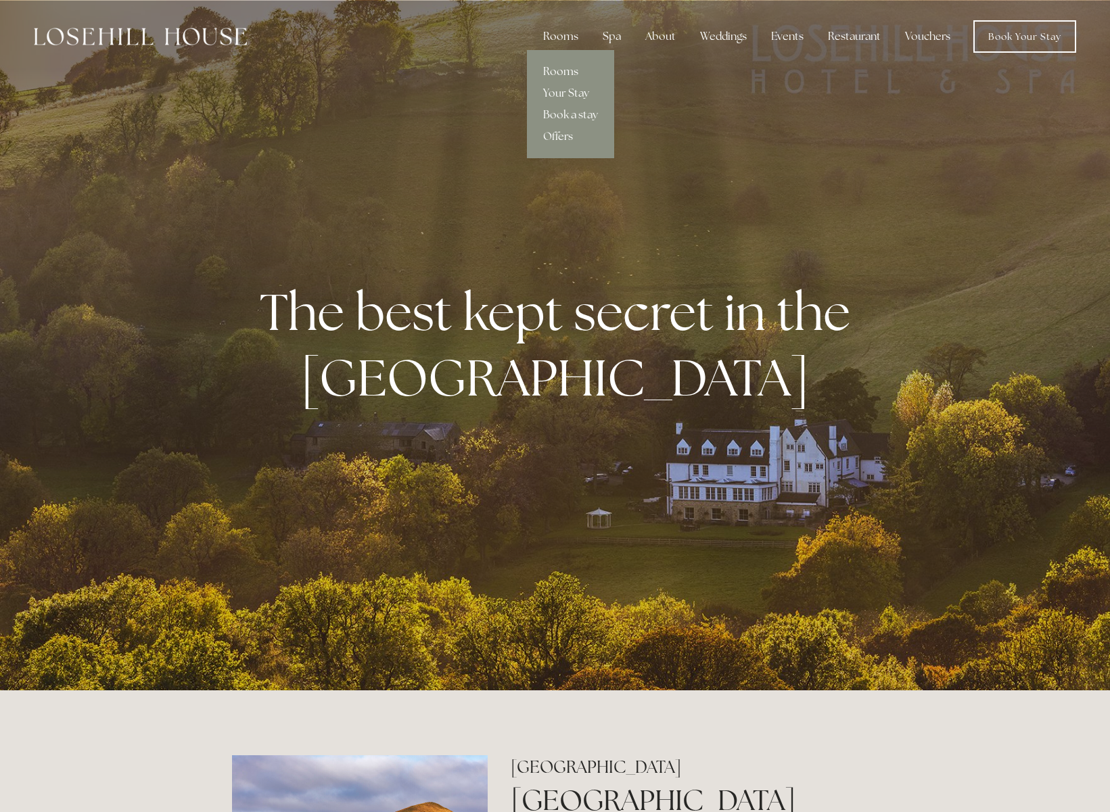
click at [557, 69] on link "Rooms" at bounding box center [570, 72] width 87 height 22
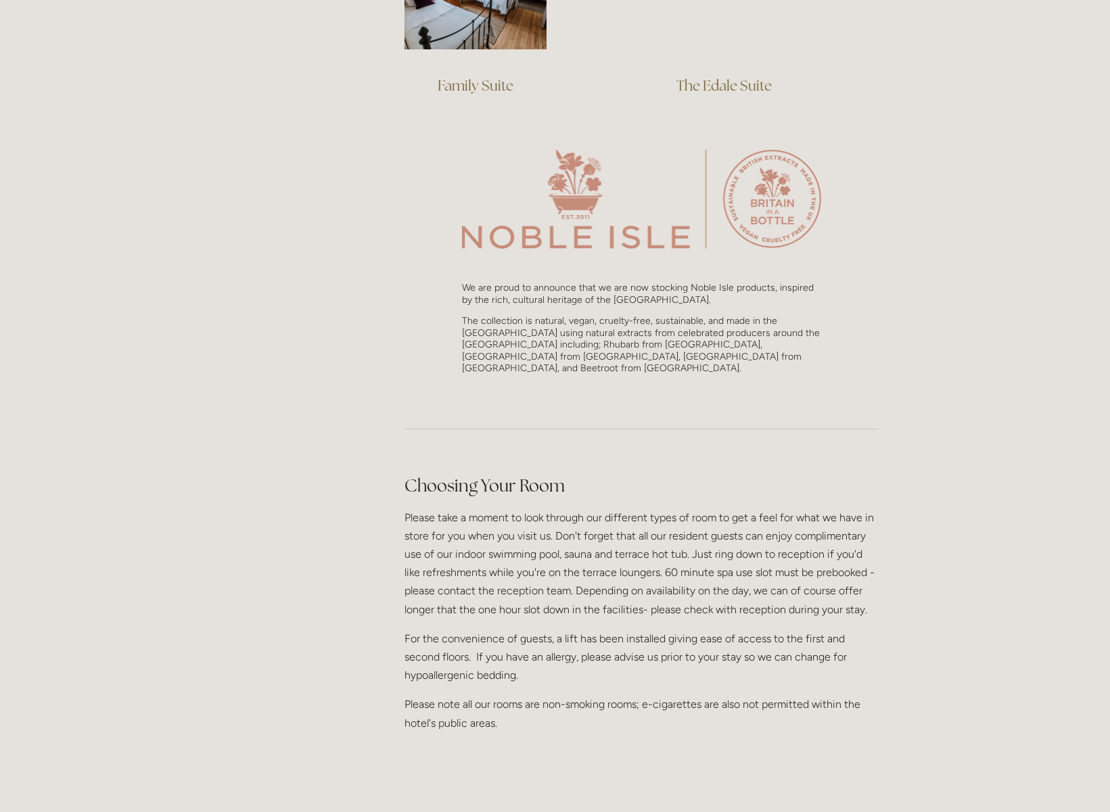
scroll to position [1010, 0]
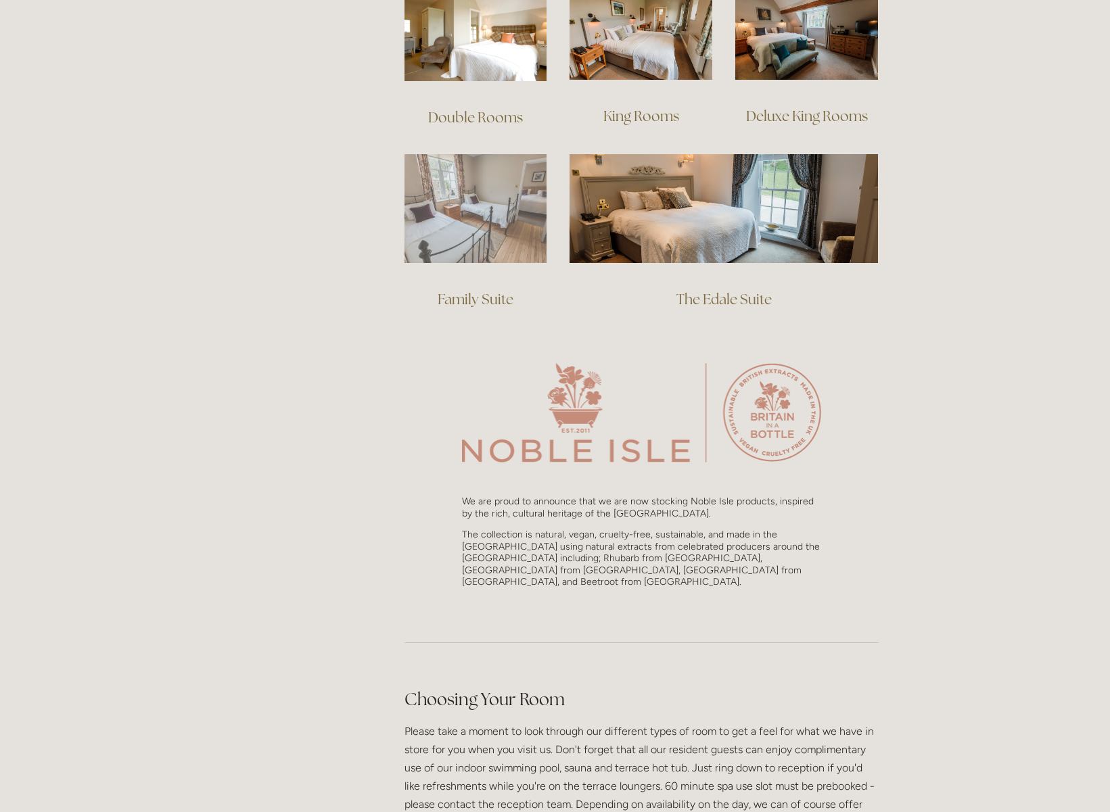
click at [487, 194] on img at bounding box center [475, 208] width 143 height 109
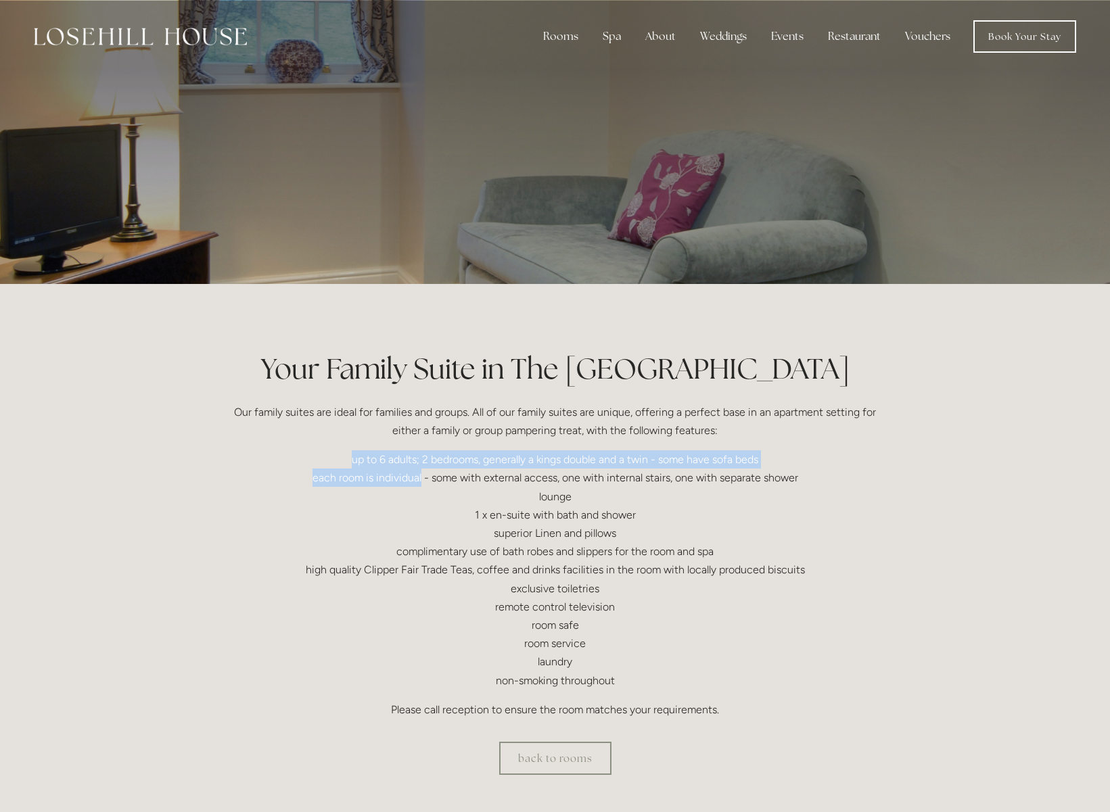
drag, startPoint x: 333, startPoint y: 461, endPoint x: 423, endPoint y: 475, distance: 91.0
click at [423, 475] on p "up to 6 adults; 2 bedrooms, generally a kings double and a twin - some have sof…" at bounding box center [555, 569] width 647 height 239
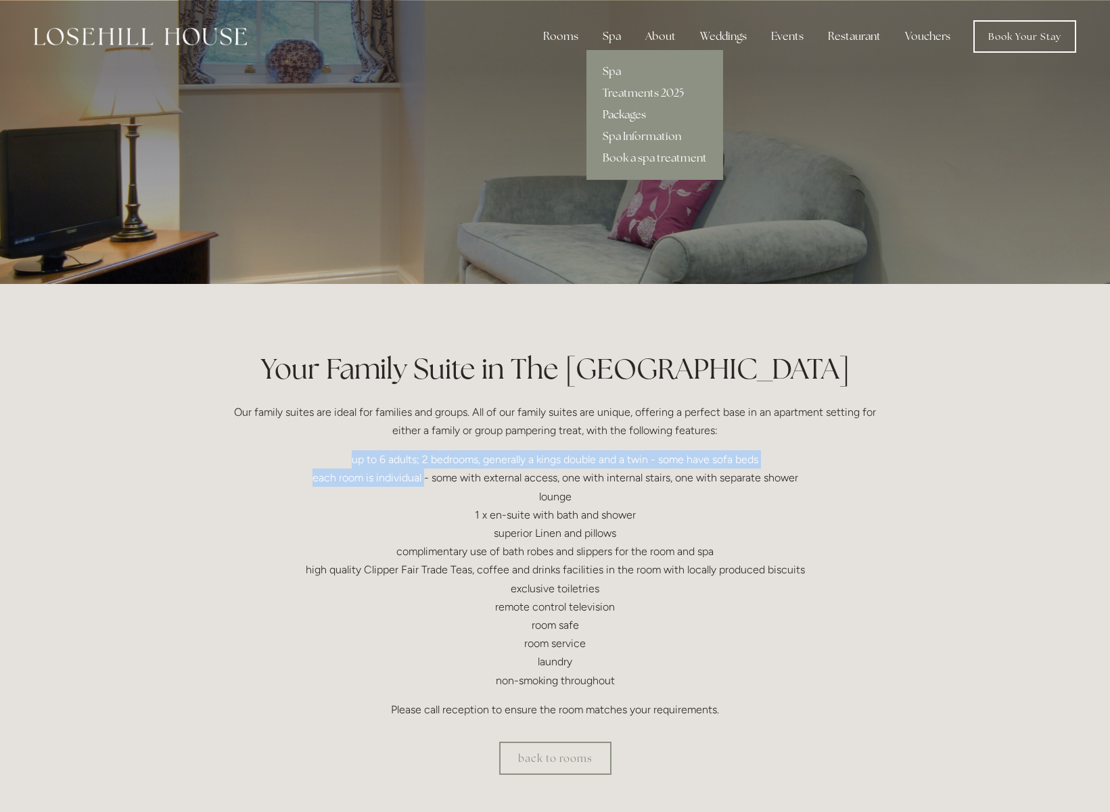
click at [620, 113] on link "Packages" at bounding box center [654, 115] width 137 height 22
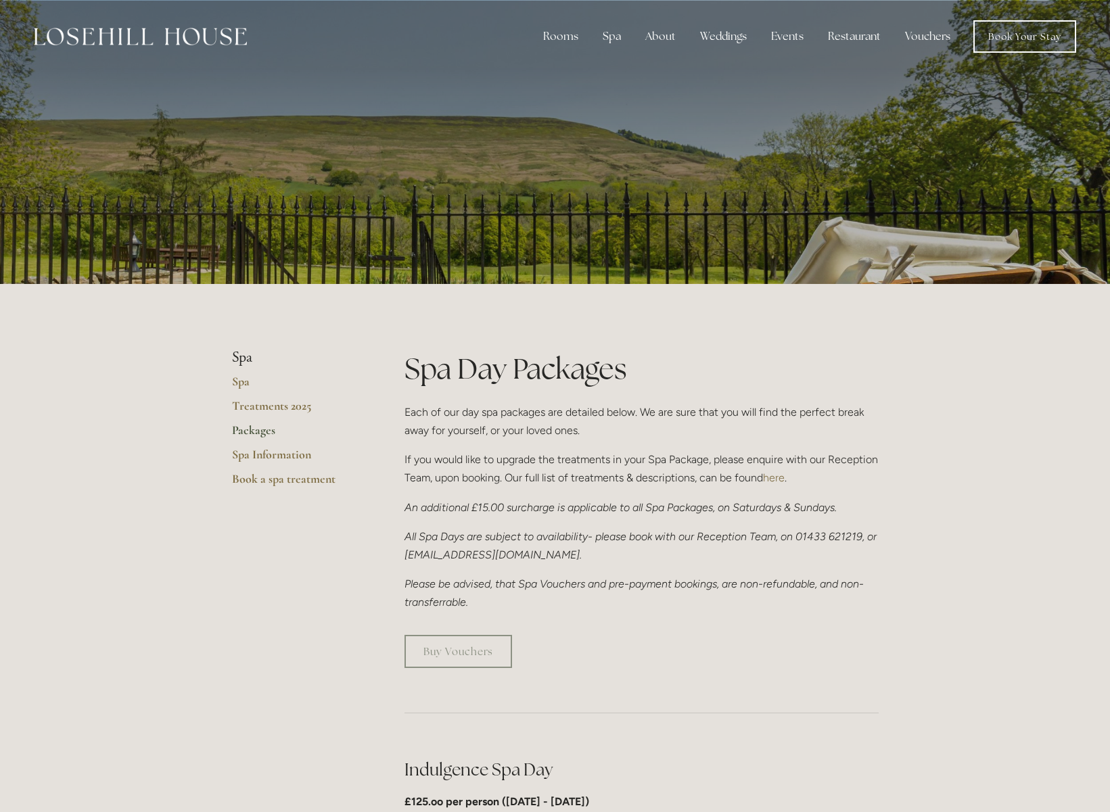
click at [200, 32] on img at bounding box center [140, 37] width 213 height 18
